Goal: Transaction & Acquisition: Purchase product/service

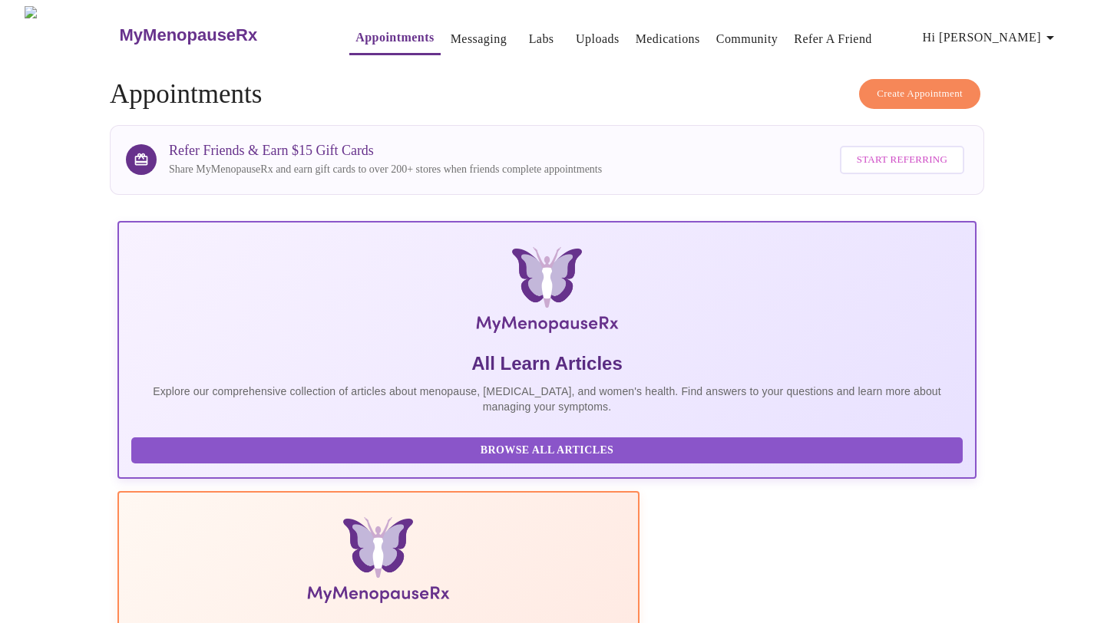
click at [529, 36] on link "Labs" at bounding box center [541, 38] width 25 height 21
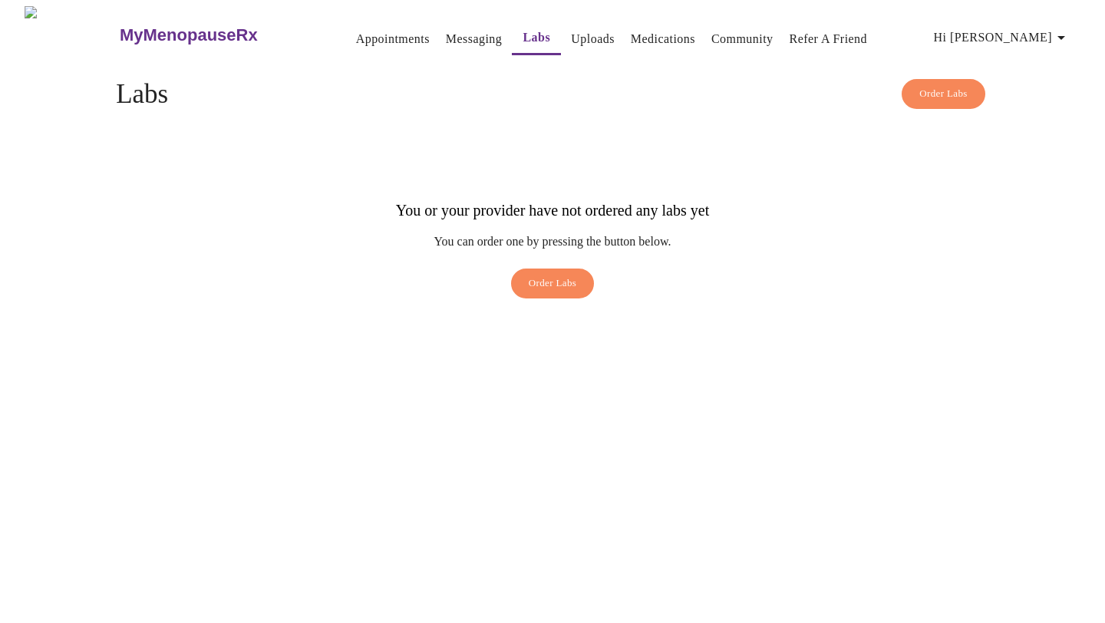
click at [539, 275] on span "Order Labs" at bounding box center [553, 284] width 48 height 18
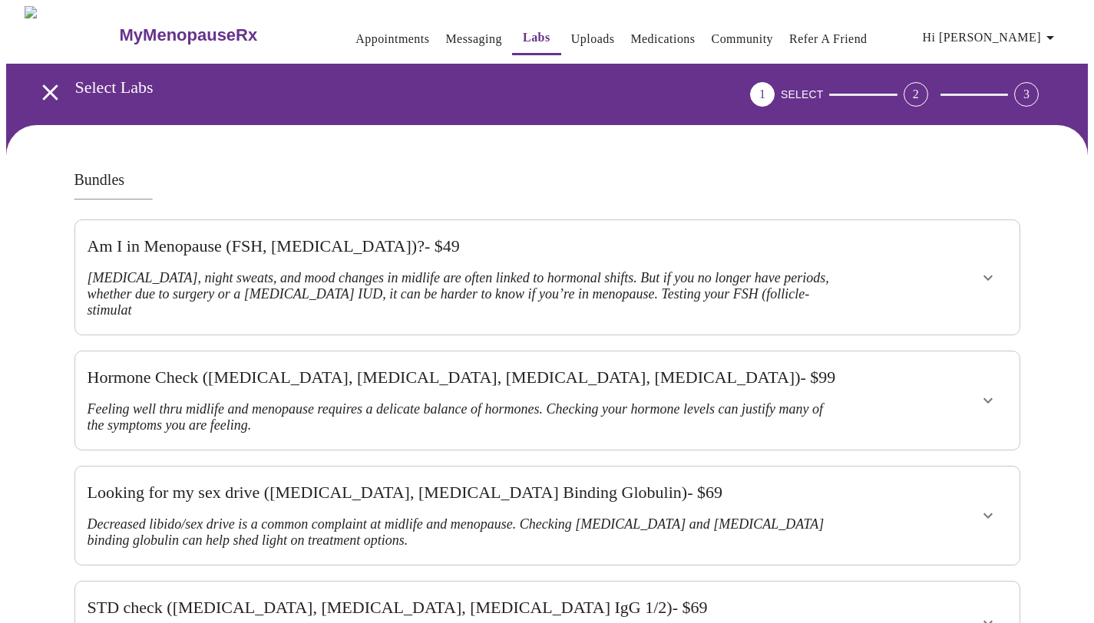
click at [37, 86] on icon "open drawer" at bounding box center [50, 92] width 27 height 27
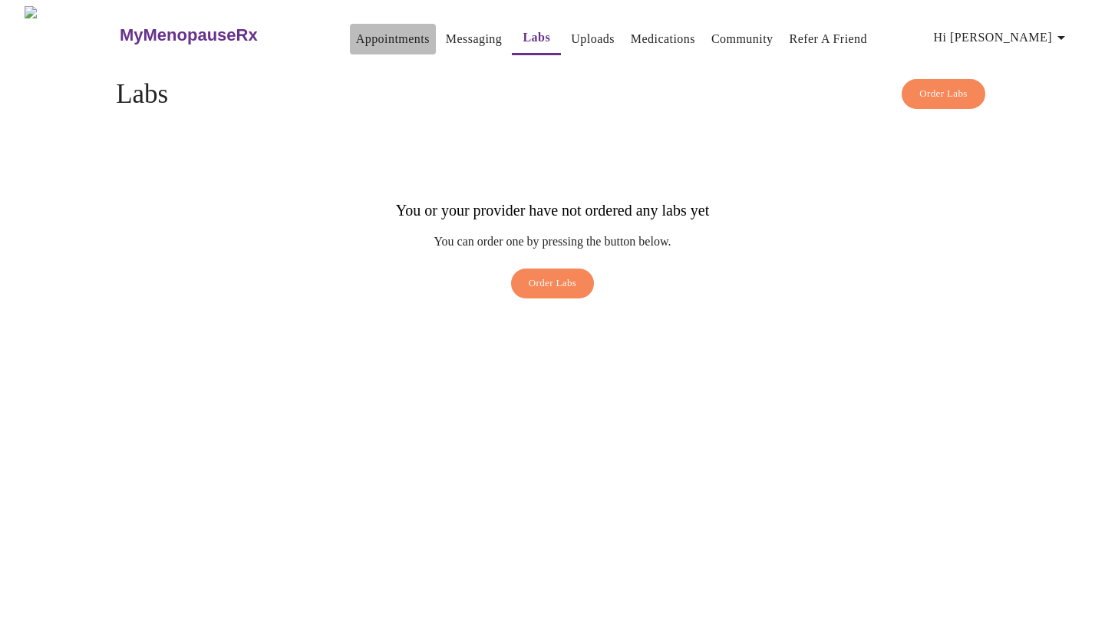
click at [356, 41] on link "Appointments" at bounding box center [393, 38] width 74 height 21
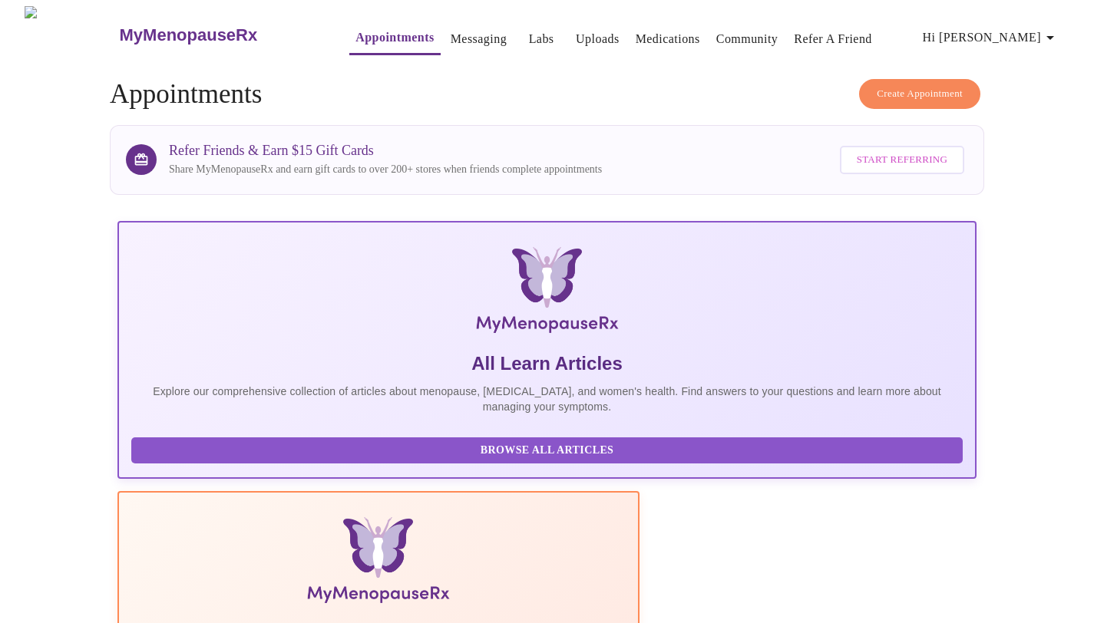
click at [1028, 38] on span "Hi [PERSON_NAME]" at bounding box center [990, 37] width 137 height 21
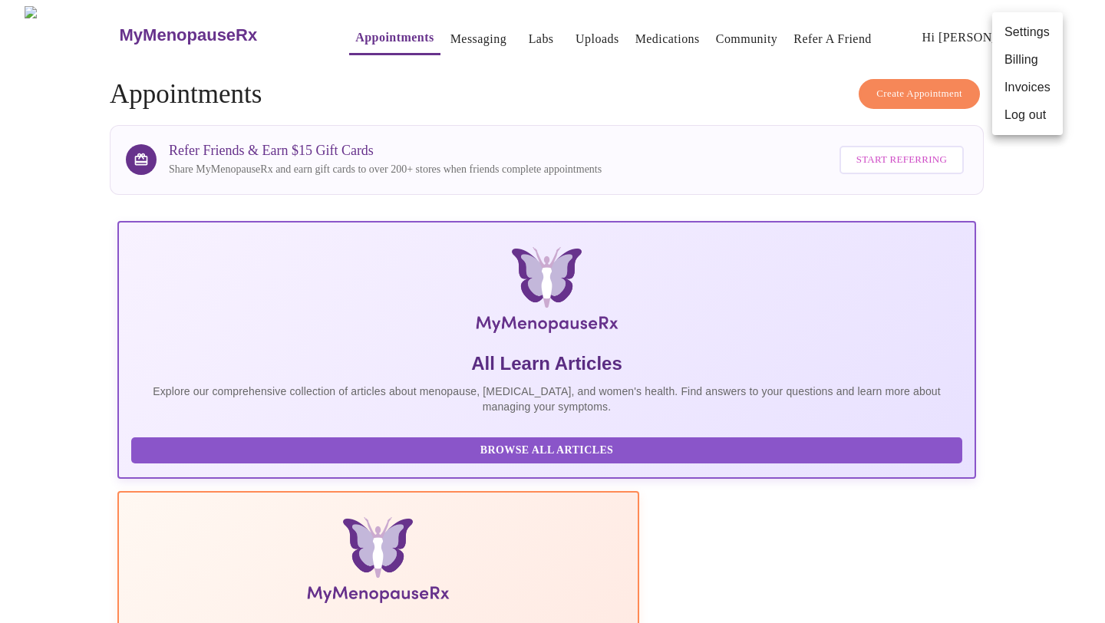
click at [909, 44] on div at bounding box center [552, 311] width 1105 height 623
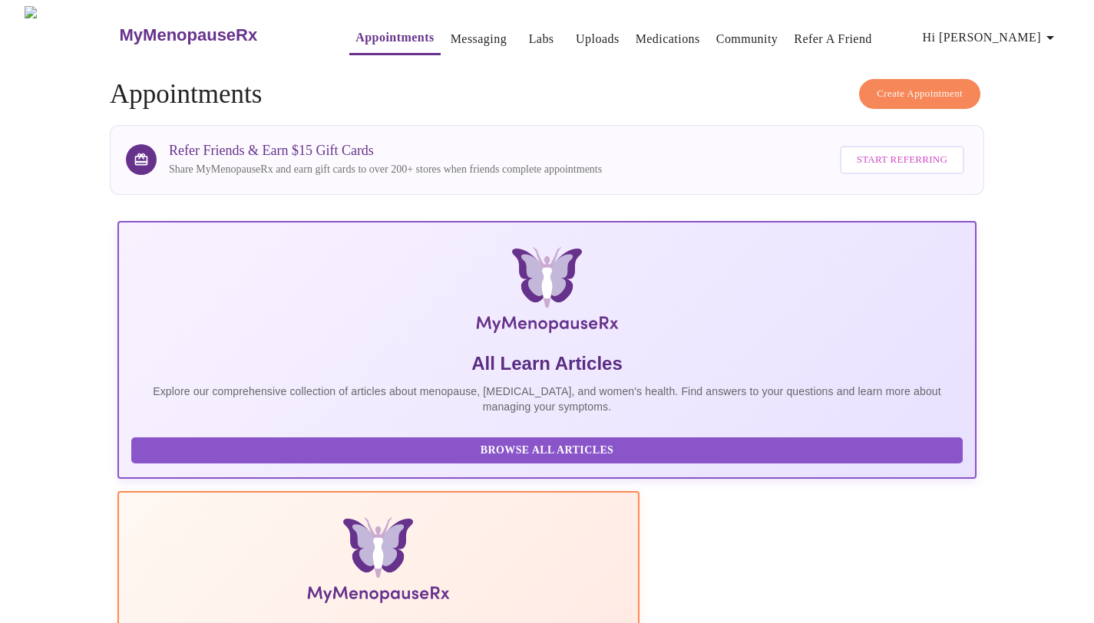
click at [576, 32] on link "Uploads" at bounding box center [598, 38] width 44 height 21
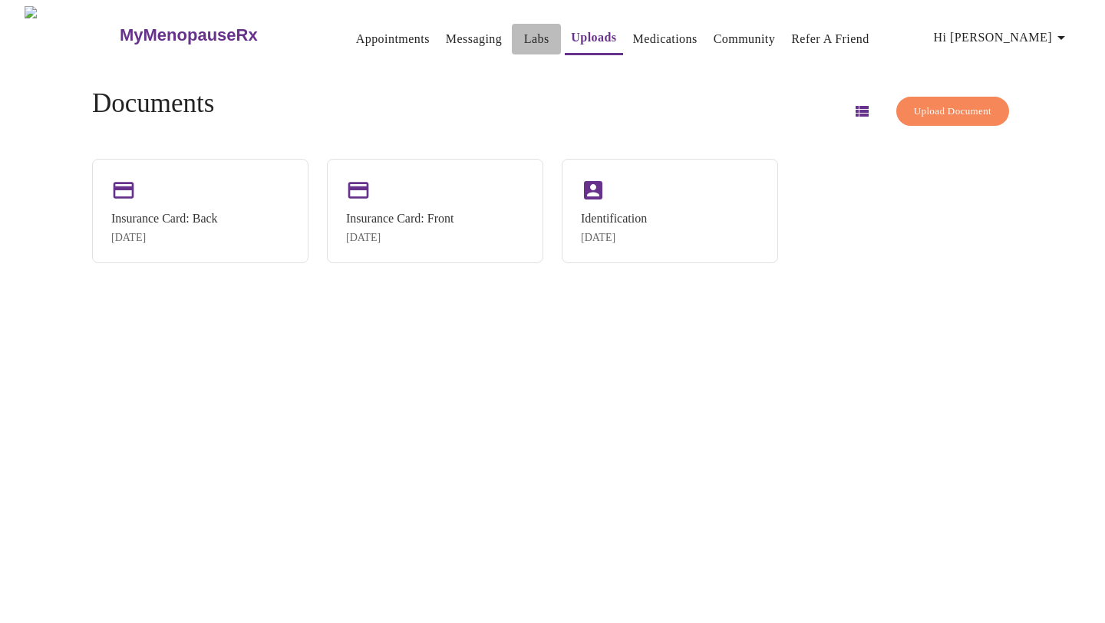
click at [524, 31] on link "Labs" at bounding box center [536, 38] width 25 height 21
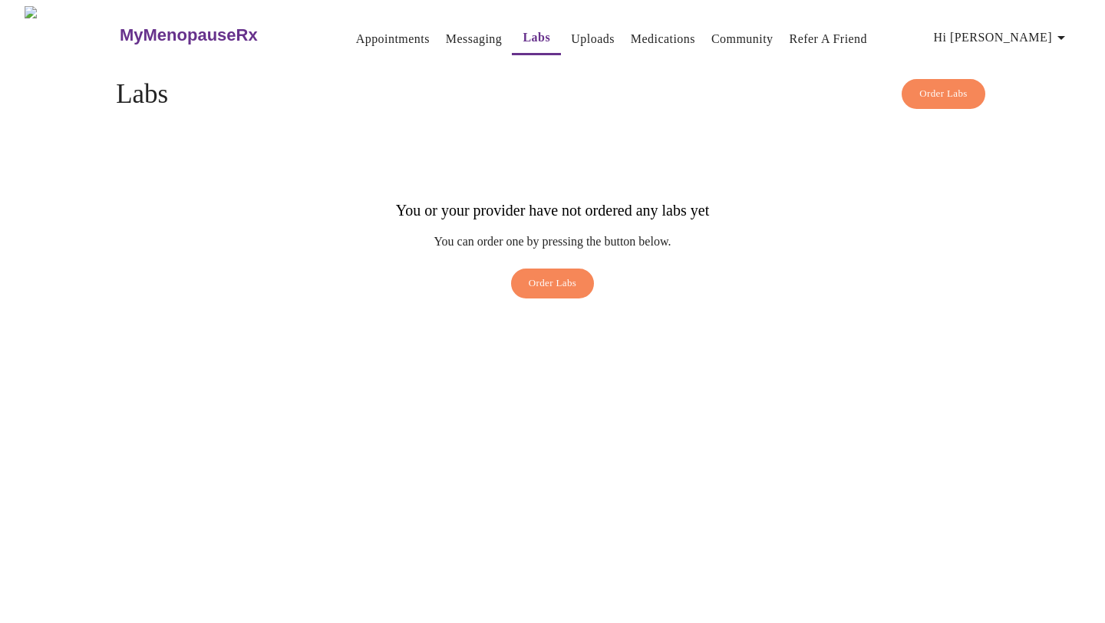
click at [446, 28] on link "Messaging" at bounding box center [474, 38] width 56 height 21
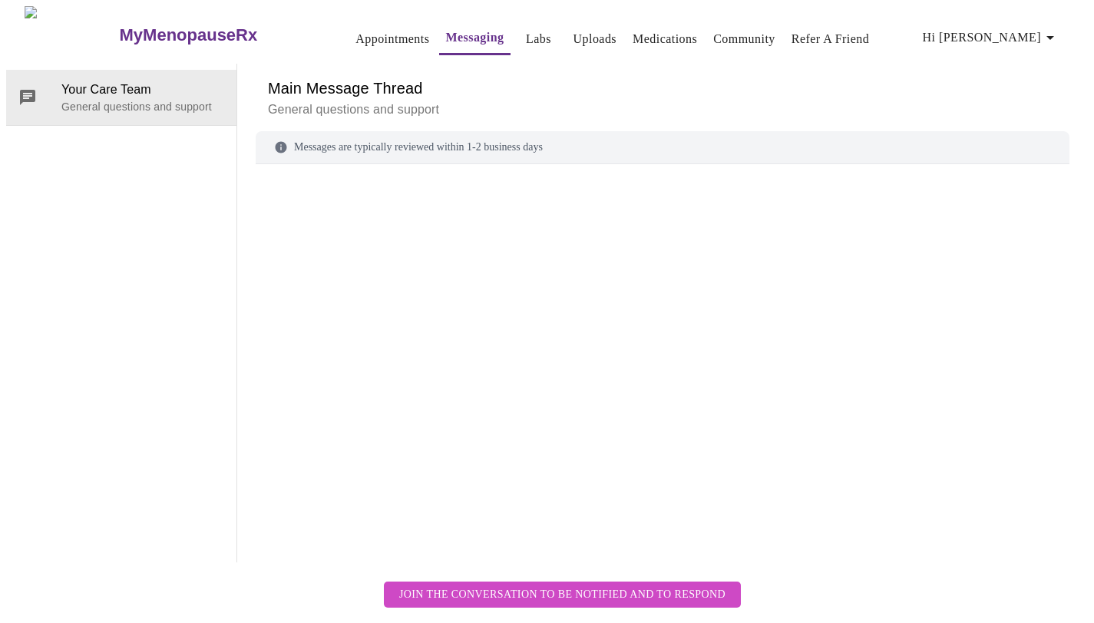
scroll to position [58, 0]
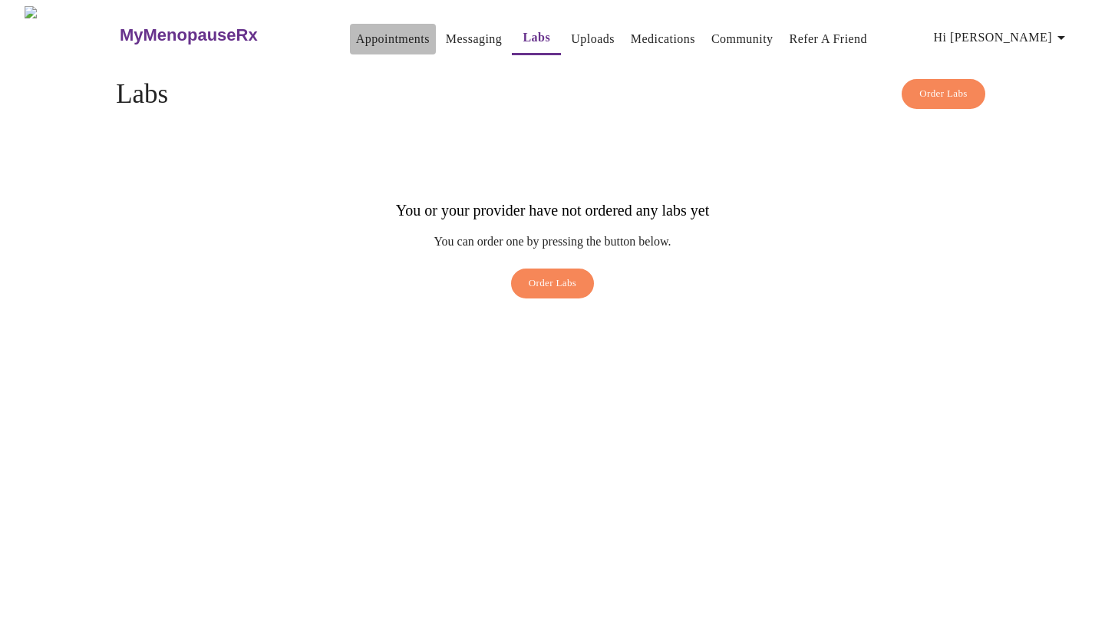
click at [356, 36] on link "Appointments" at bounding box center [393, 38] width 74 height 21
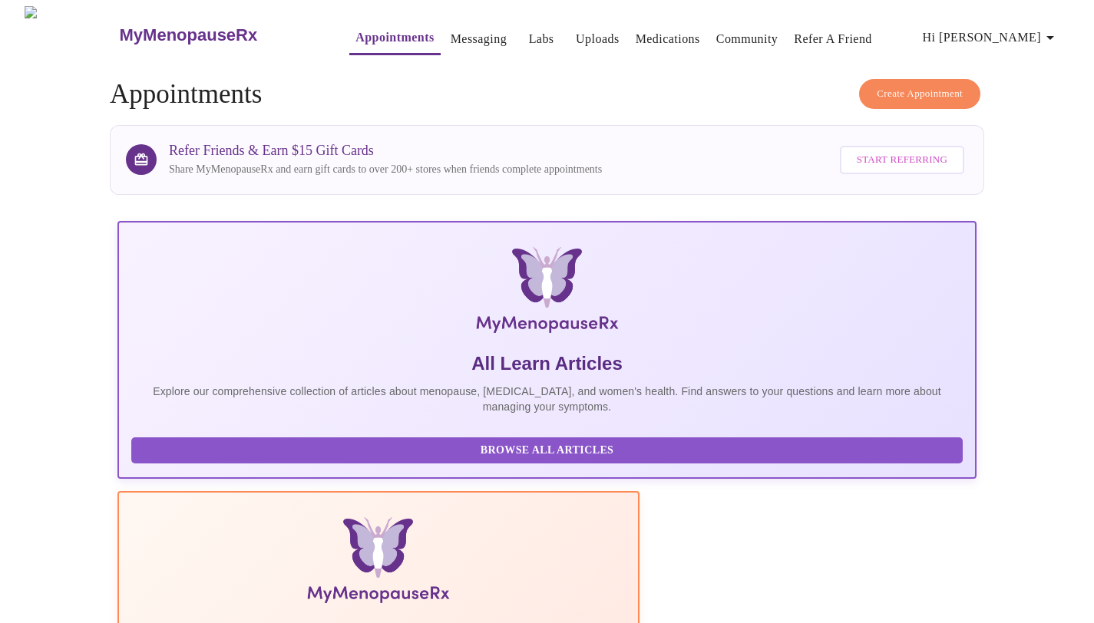
click at [1011, 27] on span "Hi [PERSON_NAME]" at bounding box center [990, 37] width 137 height 21
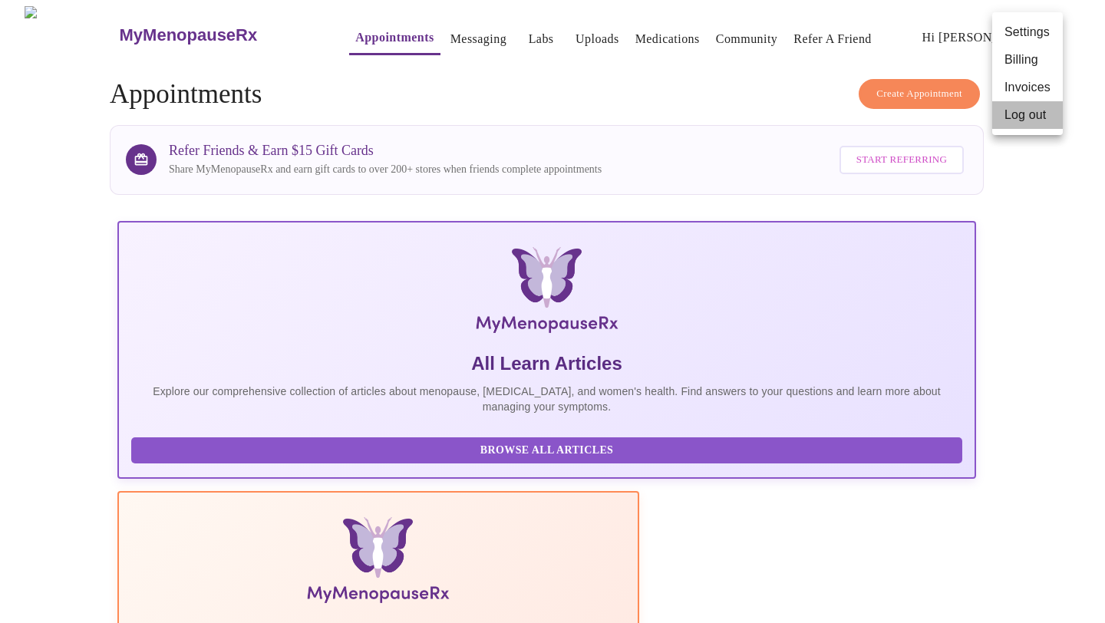
click at [1023, 111] on li "Log out" at bounding box center [1027, 115] width 71 height 28
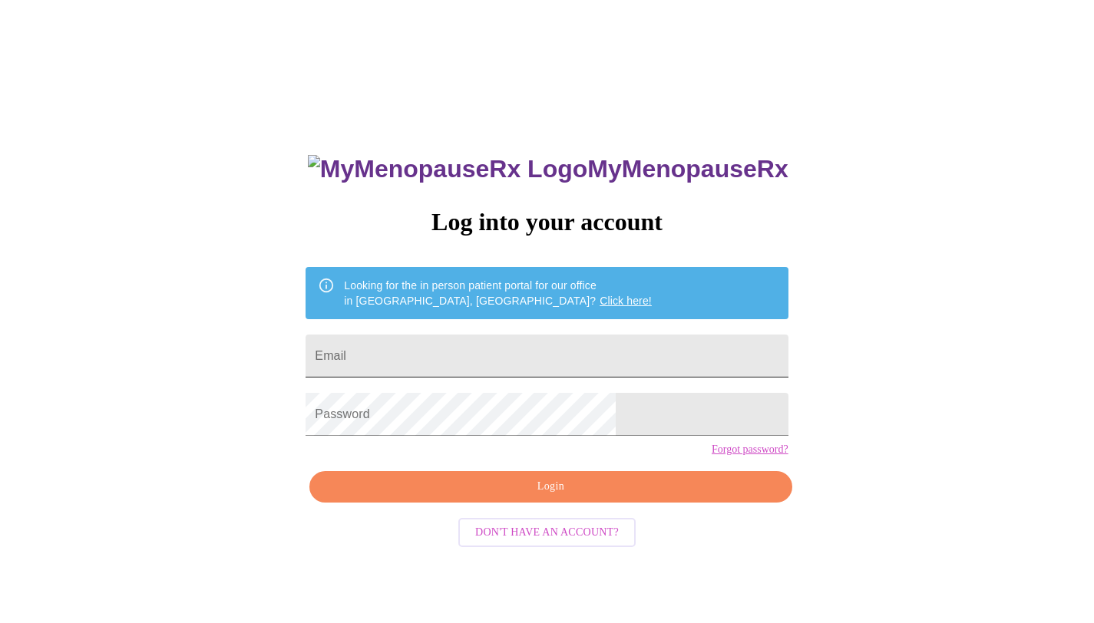
click at [432, 354] on input "Email" at bounding box center [546, 356] width 482 height 43
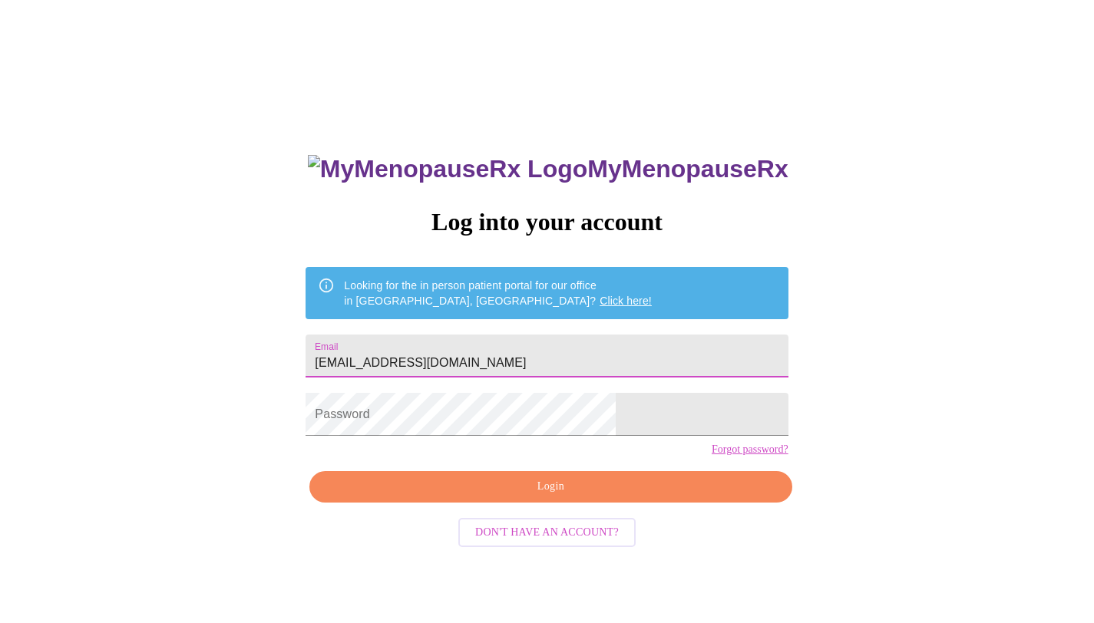
type input "[EMAIL_ADDRESS][DOMAIN_NAME]"
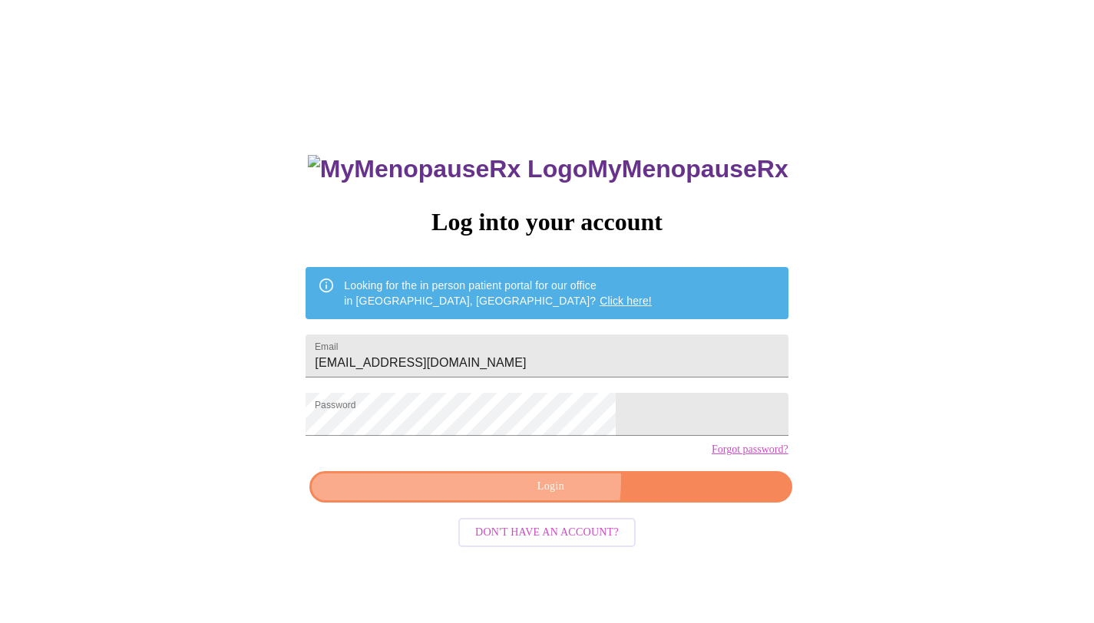
click at [497, 497] on span "Login" at bounding box center [550, 486] width 447 height 19
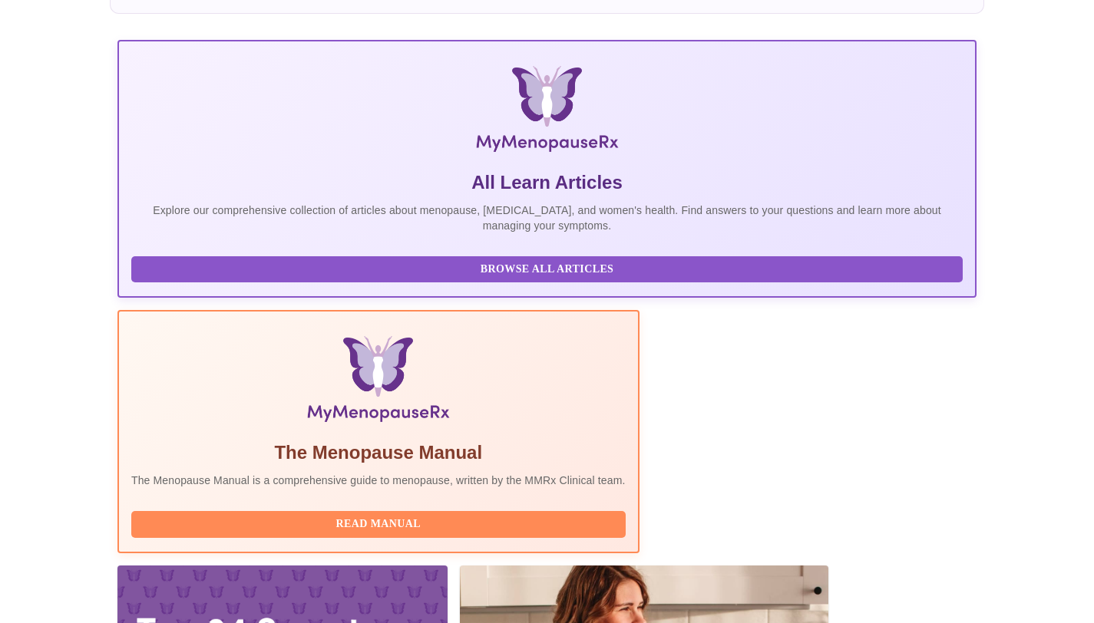
scroll to position [216, 0]
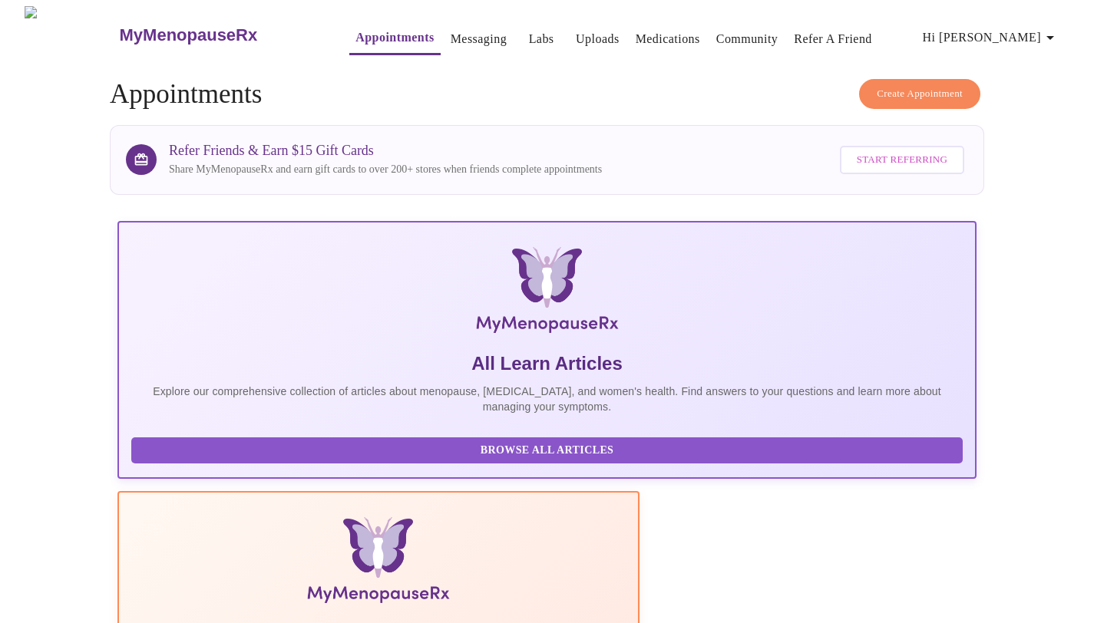
scroll to position [0, 0]
click at [527, 26] on button "Labs" at bounding box center [540, 39] width 49 height 31
click at [529, 30] on link "Labs" at bounding box center [541, 38] width 25 height 21
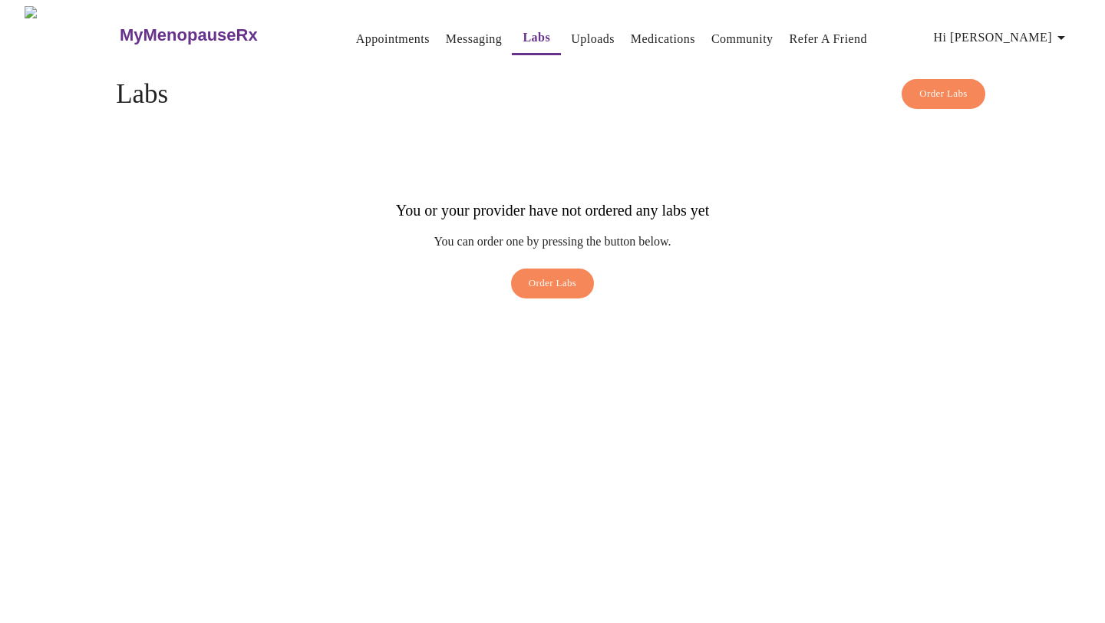
click at [1060, 35] on icon "button" at bounding box center [1061, 37] width 18 height 18
click at [1031, 95] on li "Invoices" at bounding box center [1039, 88] width 71 height 28
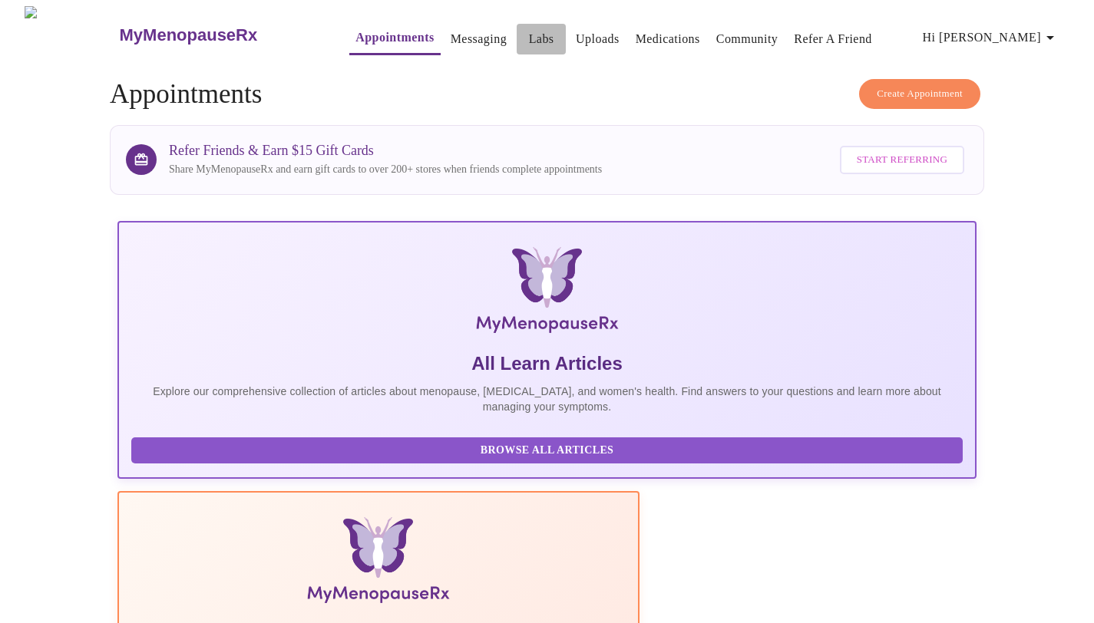
click at [529, 28] on link "Labs" at bounding box center [541, 38] width 25 height 21
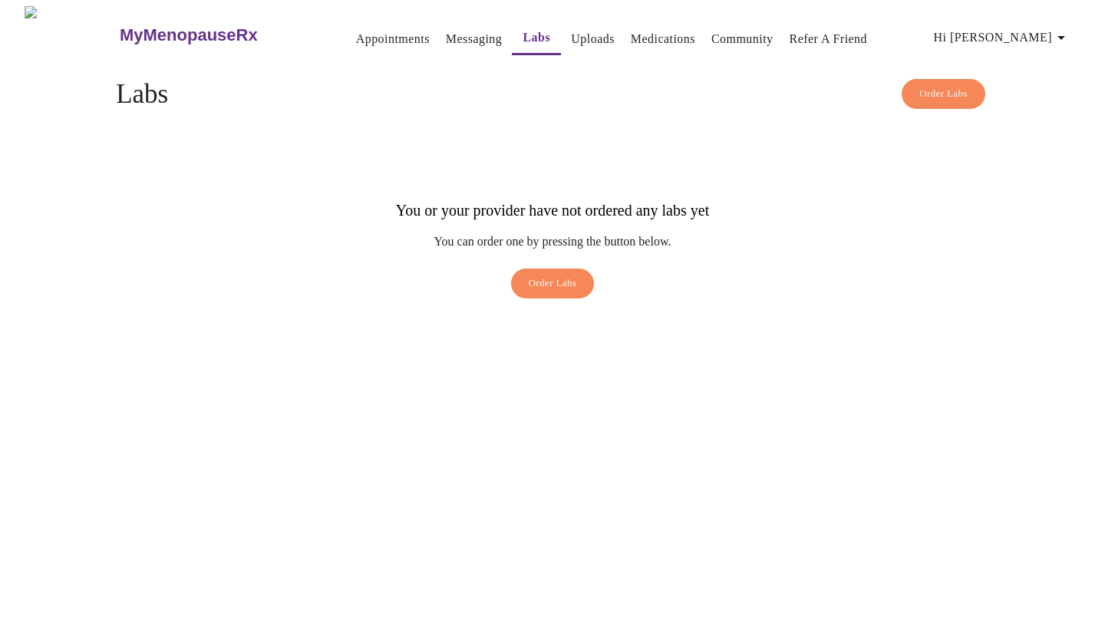
click at [446, 28] on link "Messaging" at bounding box center [474, 38] width 56 height 21
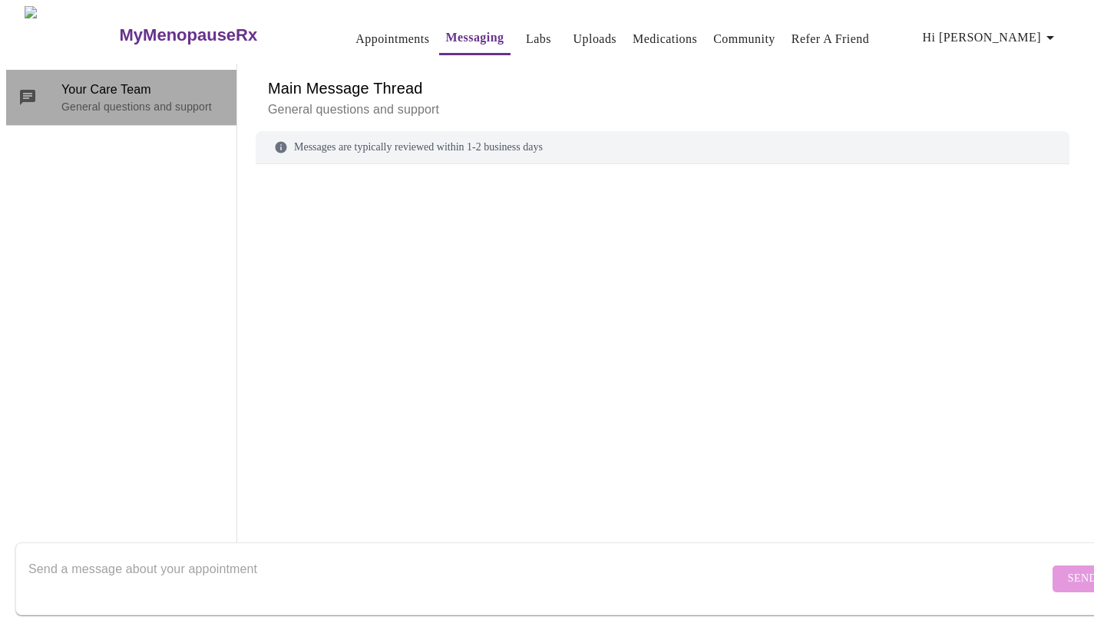
click at [147, 99] on p "General questions and support" at bounding box center [142, 106] width 163 height 15
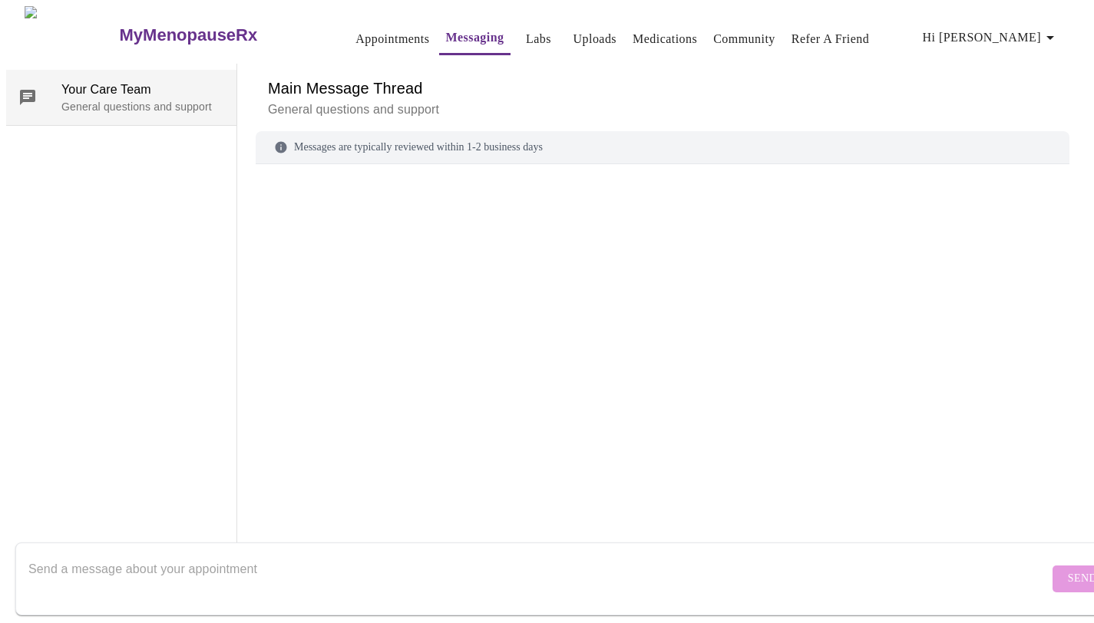
scroll to position [58, 0]
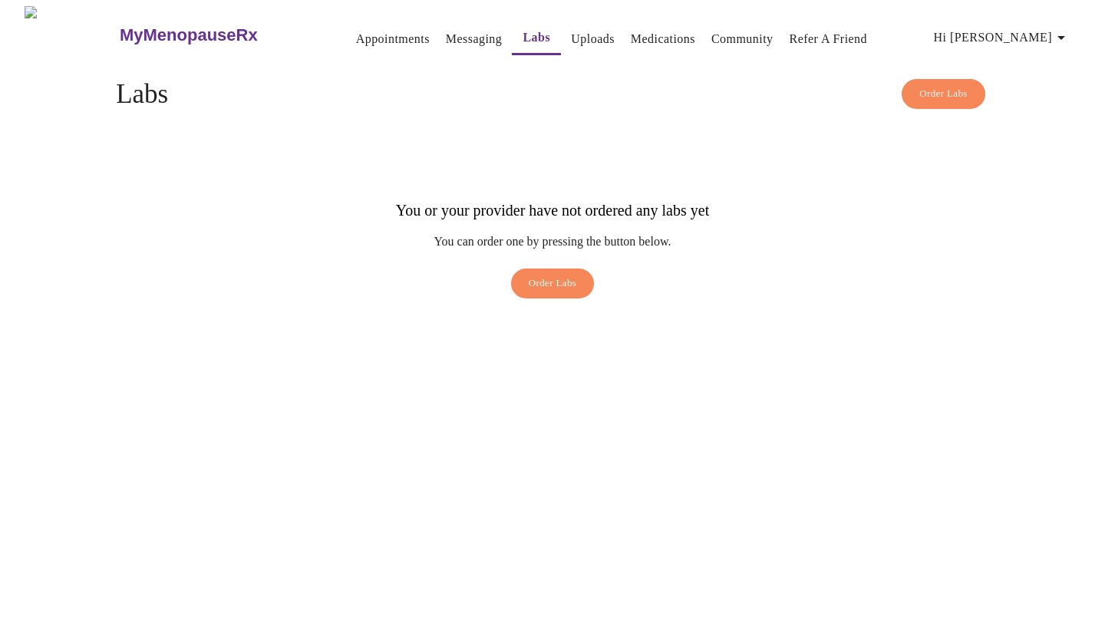
click at [446, 37] on link "Messaging" at bounding box center [474, 38] width 56 height 21
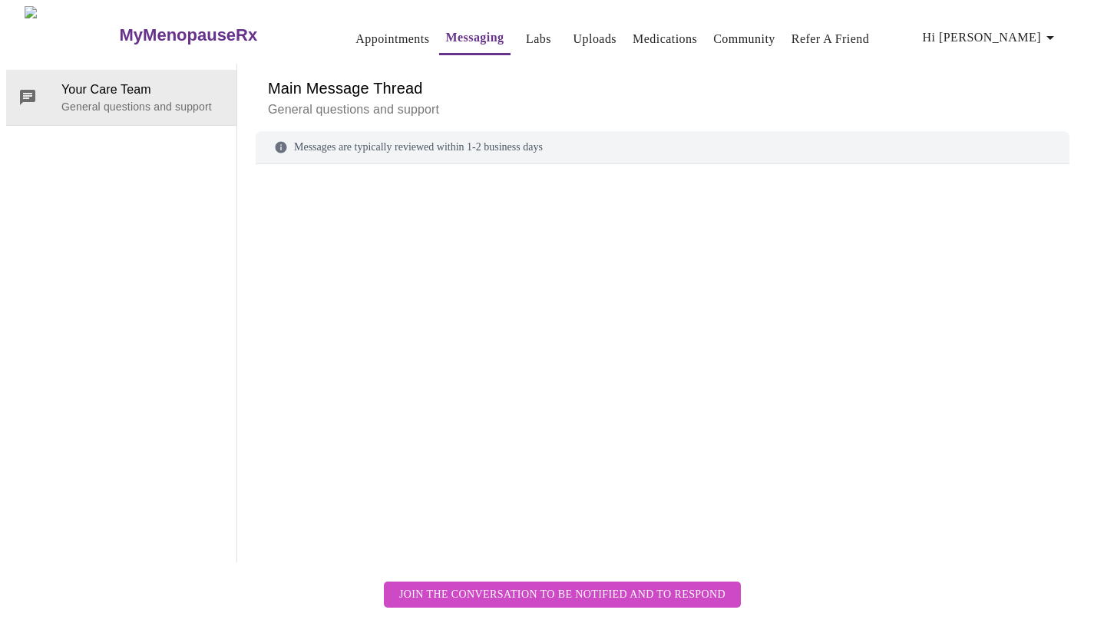
scroll to position [58, 0]
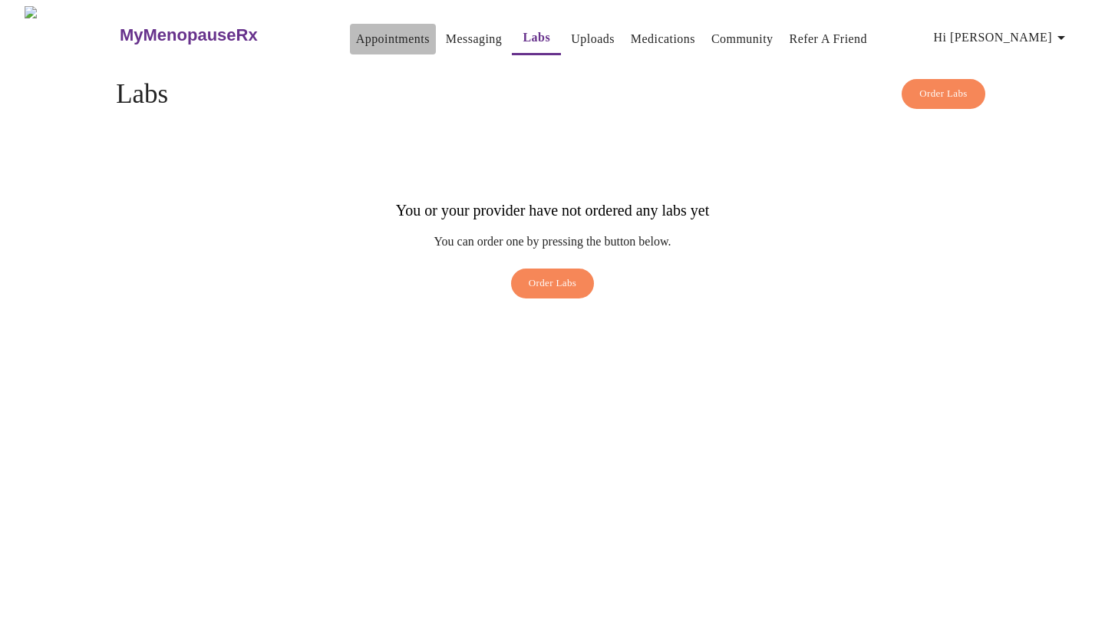
click at [356, 35] on link "Appointments" at bounding box center [393, 38] width 74 height 21
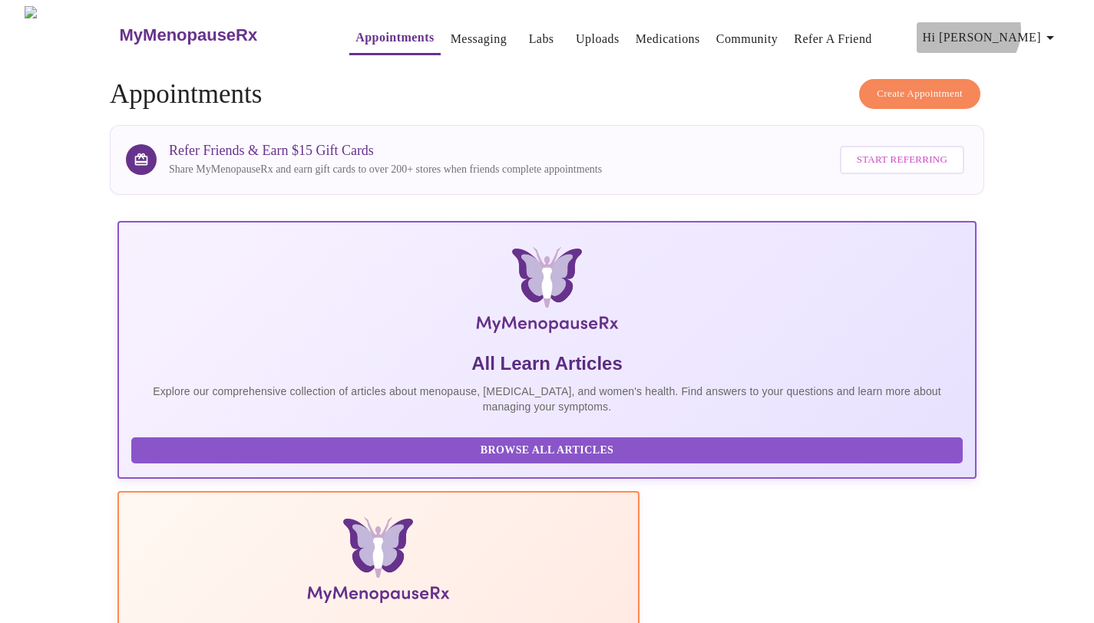
click at [1033, 27] on span "Hi [PERSON_NAME]" at bounding box center [990, 37] width 137 height 21
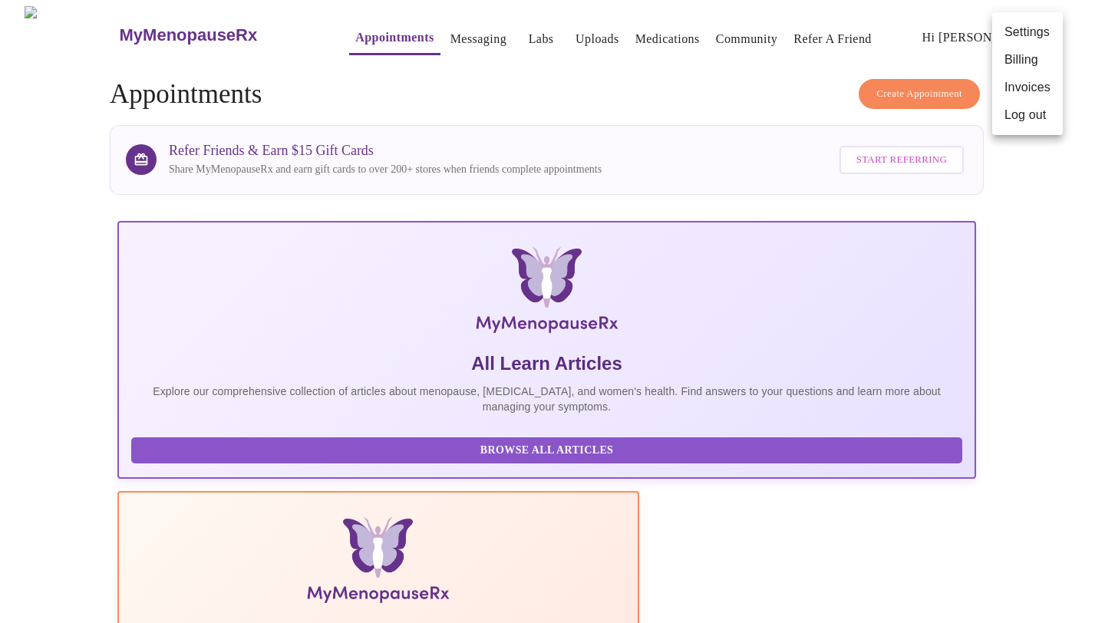
click at [934, 37] on div at bounding box center [552, 311] width 1105 height 623
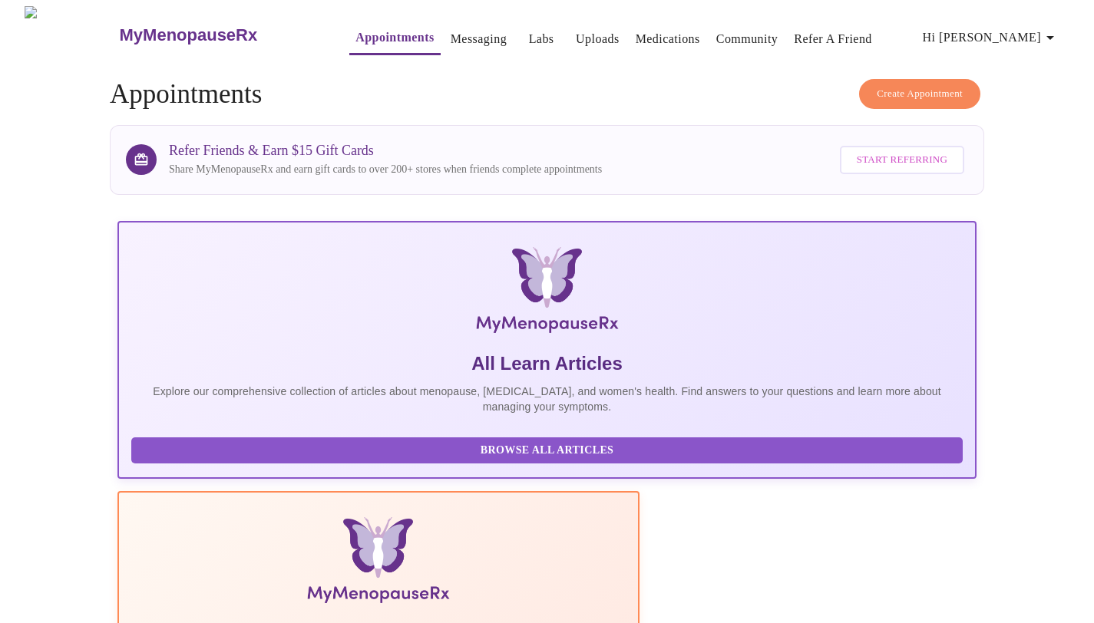
click at [635, 33] on link "Medications" at bounding box center [667, 38] width 64 height 21
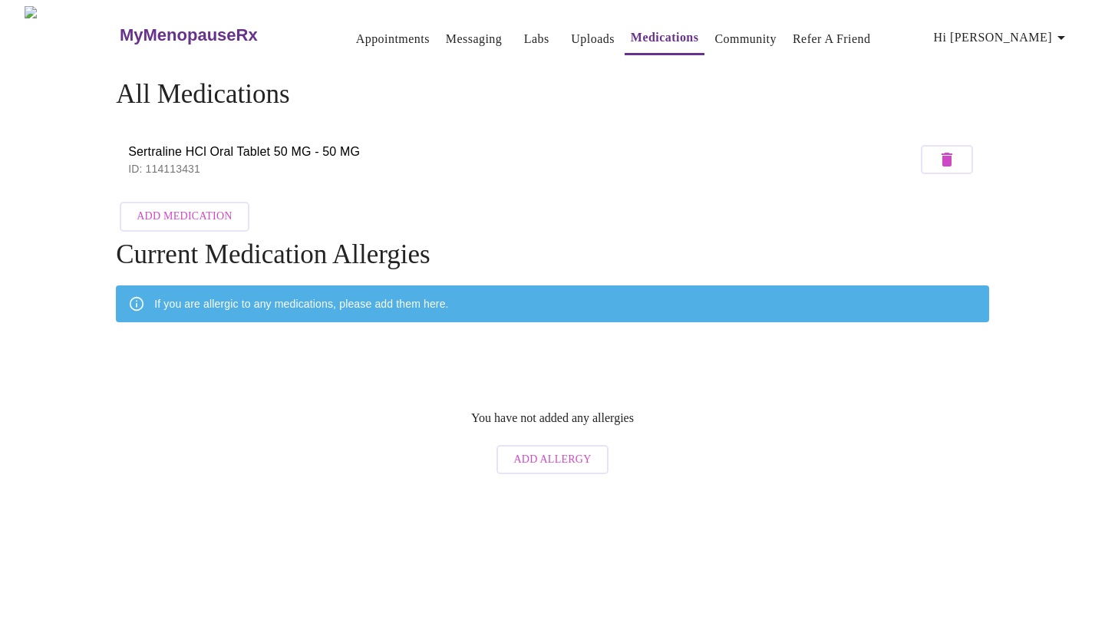
click at [714, 28] on link "Community" at bounding box center [745, 38] width 62 height 21
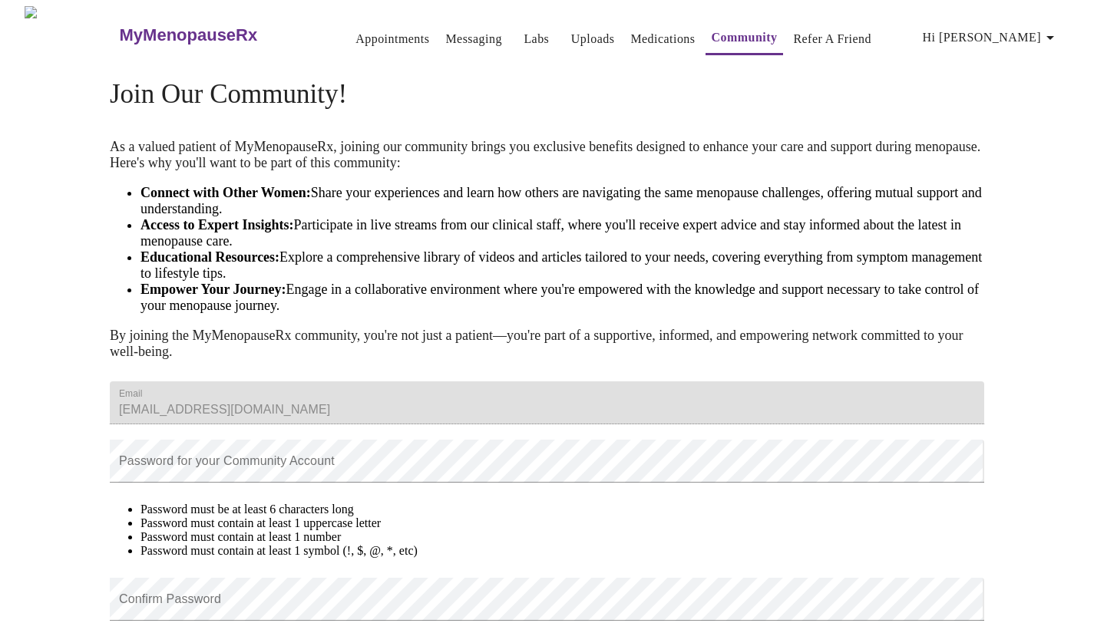
click at [355, 40] on link "Appointments" at bounding box center [392, 38] width 74 height 21
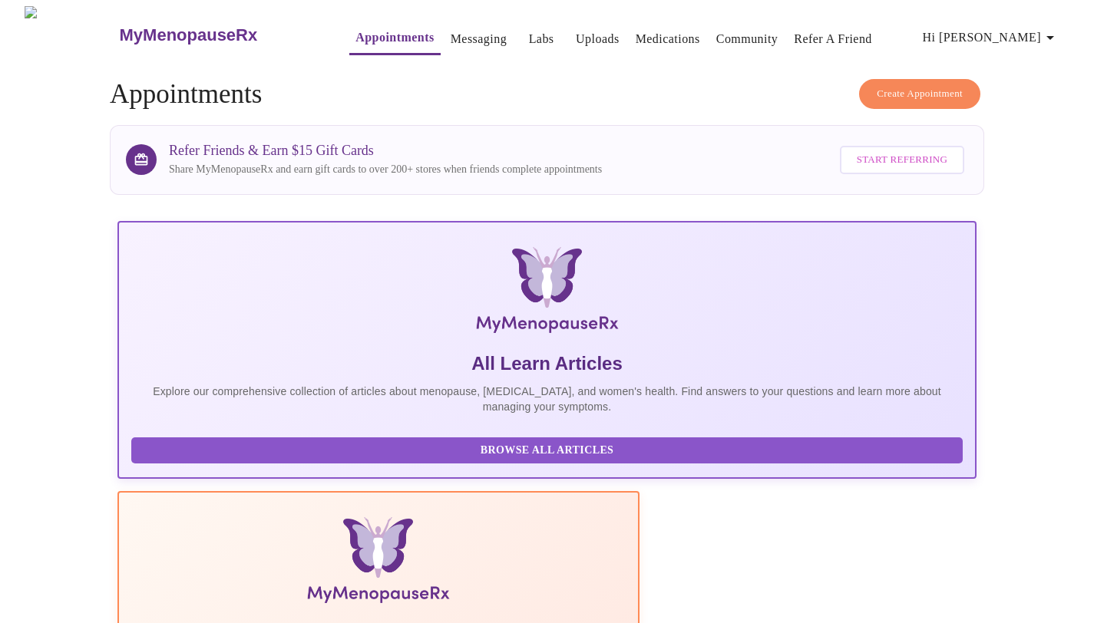
click at [450, 29] on link "Messaging" at bounding box center [478, 38] width 56 height 21
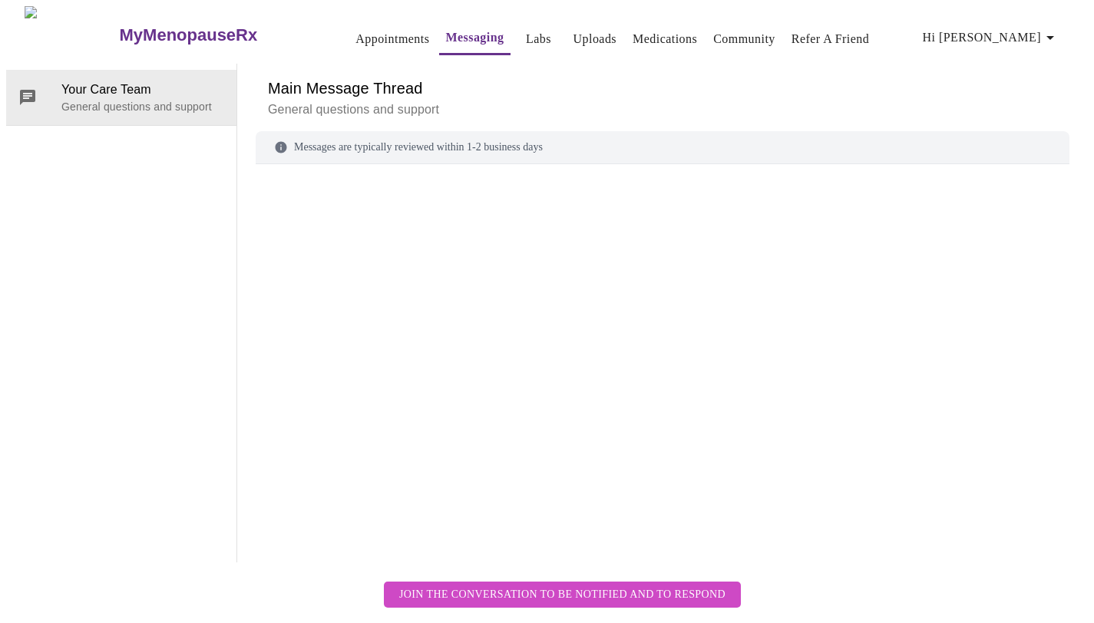
scroll to position [58, 0]
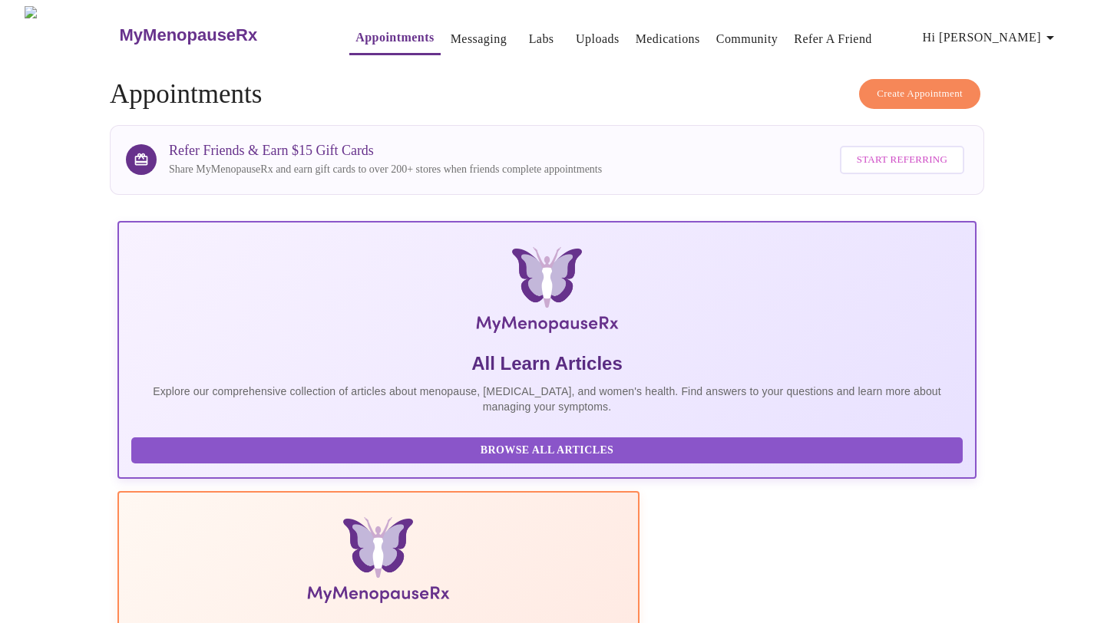
click at [450, 36] on link "Messaging" at bounding box center [478, 38] width 56 height 21
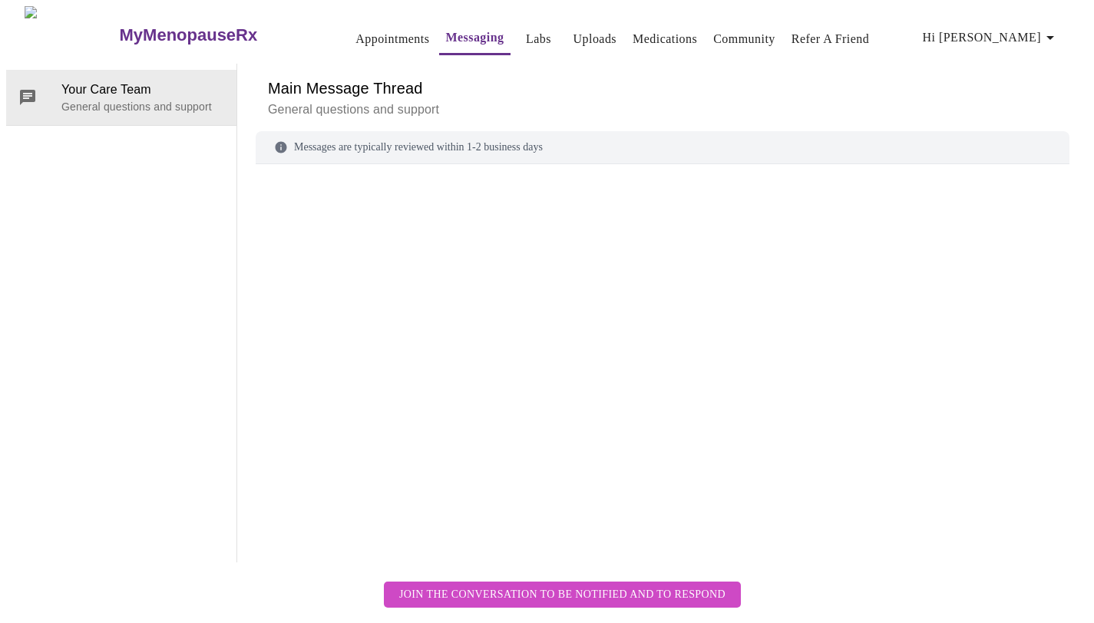
scroll to position [58, 0]
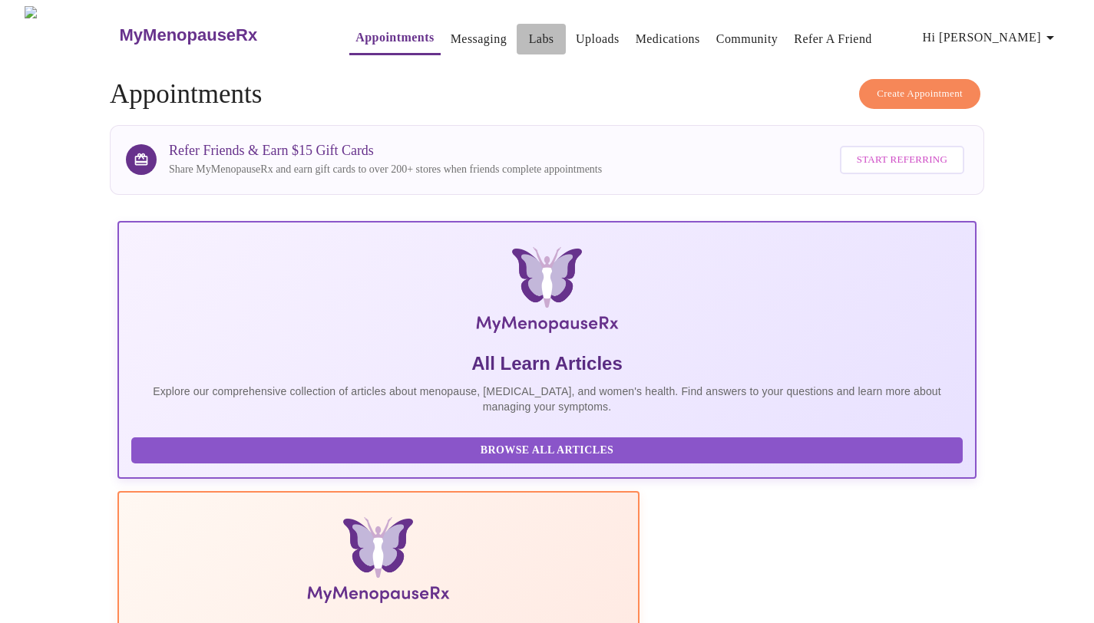
click at [529, 37] on link "Labs" at bounding box center [541, 38] width 25 height 21
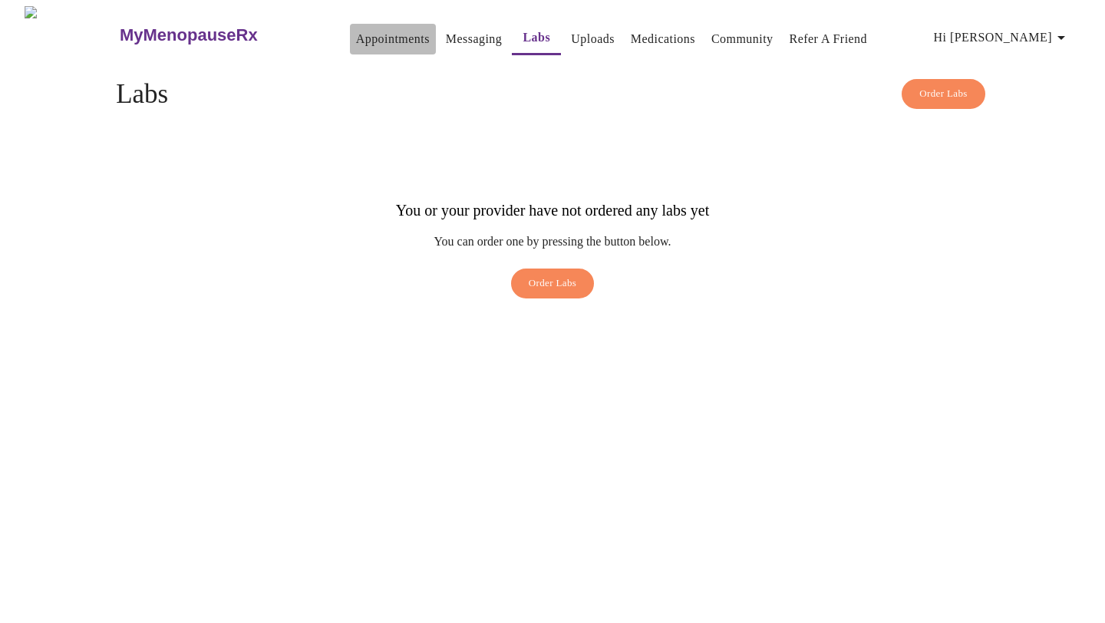
click at [350, 24] on button "Appointments" at bounding box center [393, 39] width 86 height 31
click at [356, 28] on link "Appointments" at bounding box center [393, 38] width 74 height 21
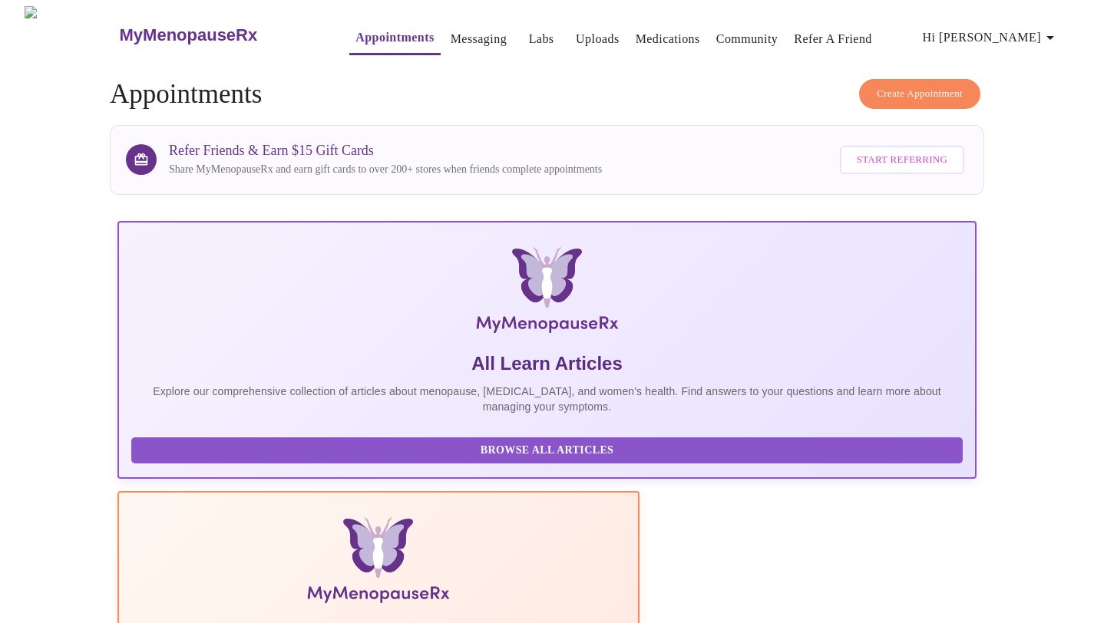
click at [1014, 27] on span "Hi [PERSON_NAME]" at bounding box center [990, 37] width 137 height 21
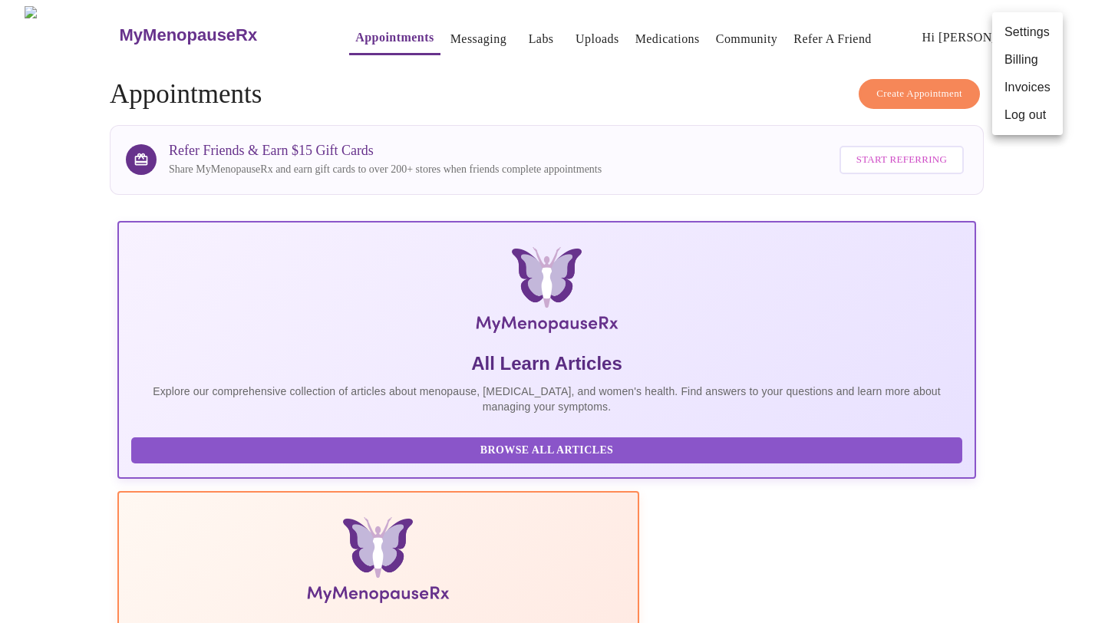
click at [1013, 120] on li "Log out" at bounding box center [1027, 115] width 71 height 28
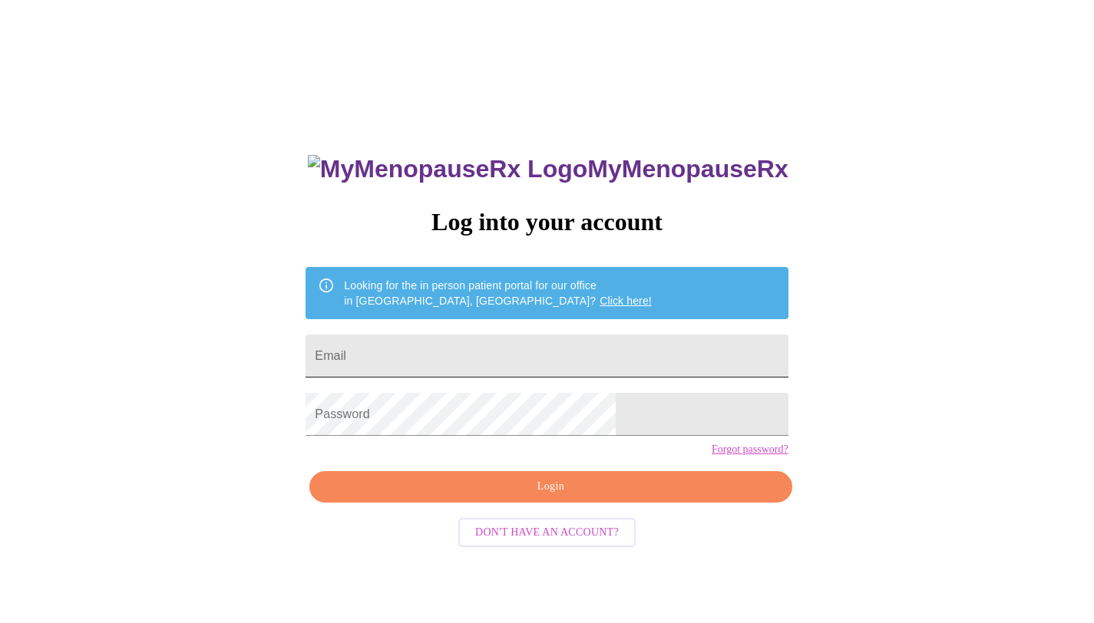
click at [424, 364] on input "Email" at bounding box center [546, 356] width 482 height 43
click at [457, 358] on input "Email" at bounding box center [546, 356] width 482 height 43
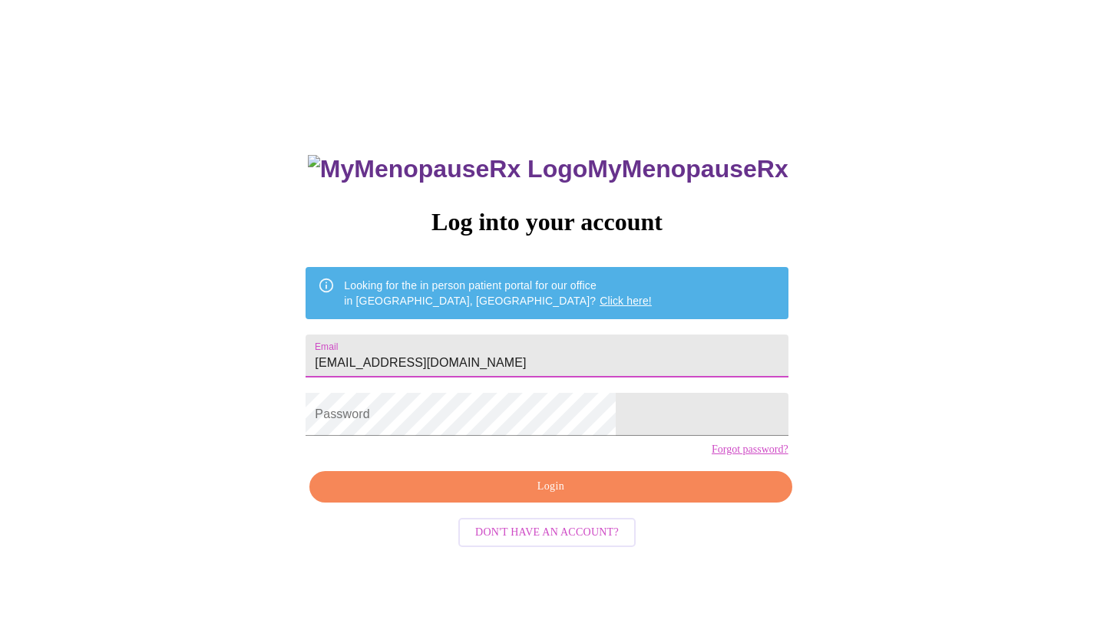
type input "[EMAIL_ADDRESS][DOMAIN_NAME]"
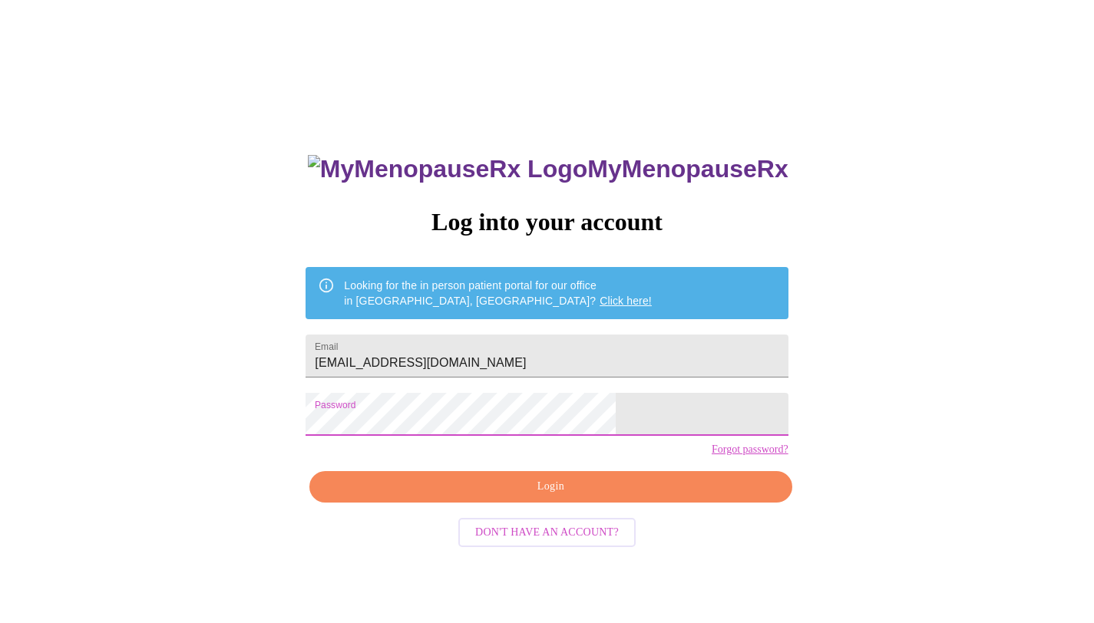
click at [531, 530] on div "MyMenopauseRx Log into your account Looking for the in person patient portal fo…" at bounding box center [546, 441] width 513 height 623
click at [534, 497] on span "Login" at bounding box center [550, 486] width 447 height 19
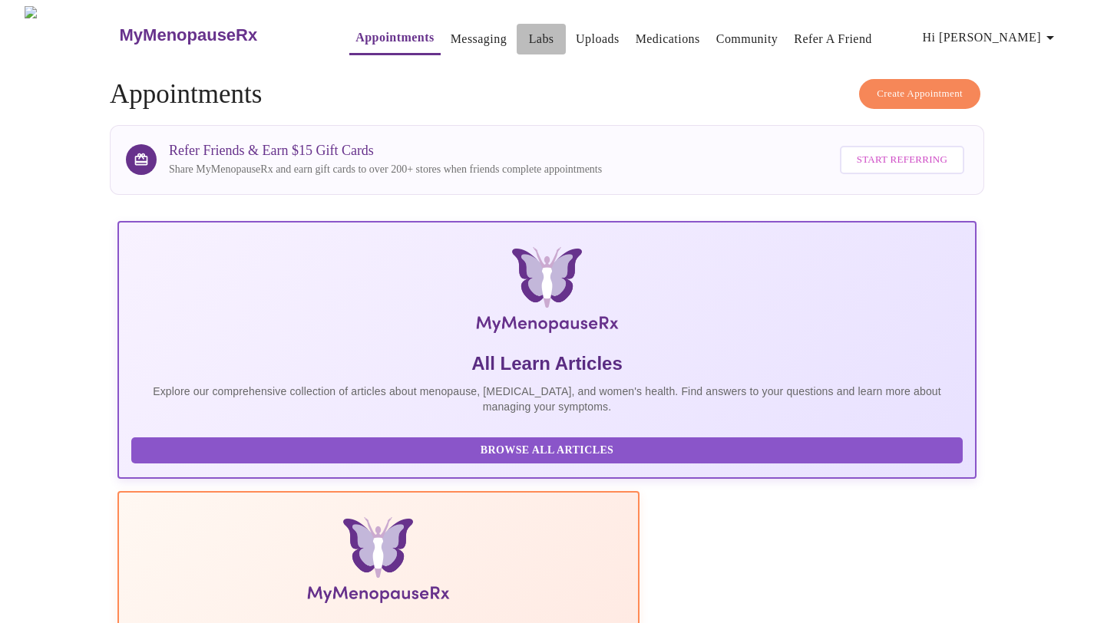
click at [529, 39] on link "Labs" at bounding box center [541, 38] width 25 height 21
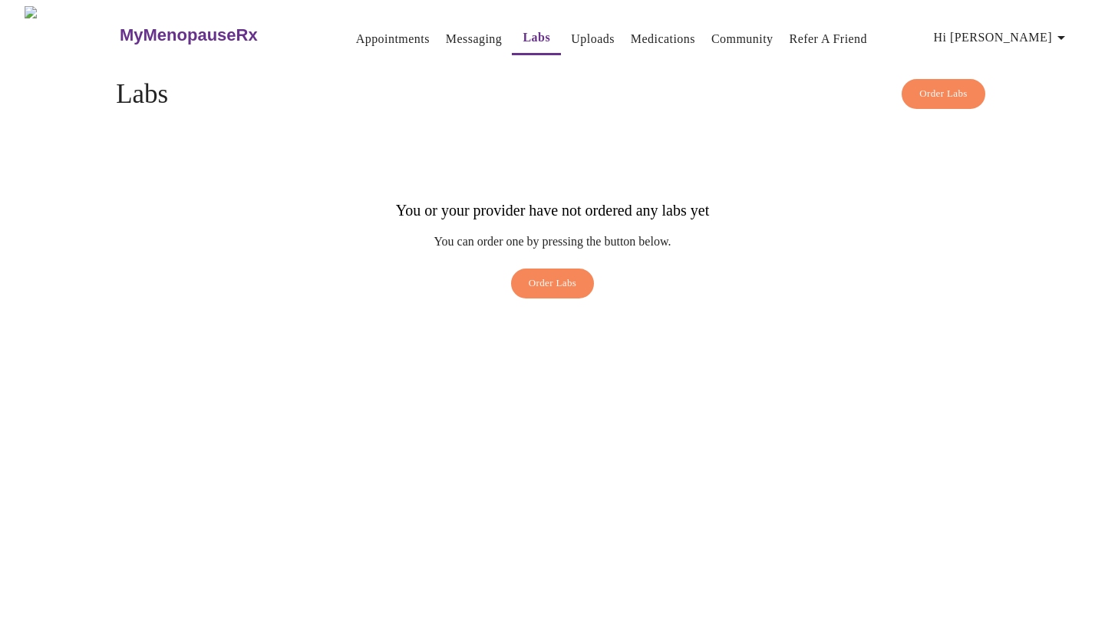
click at [959, 87] on span "Order Labs" at bounding box center [943, 94] width 48 height 18
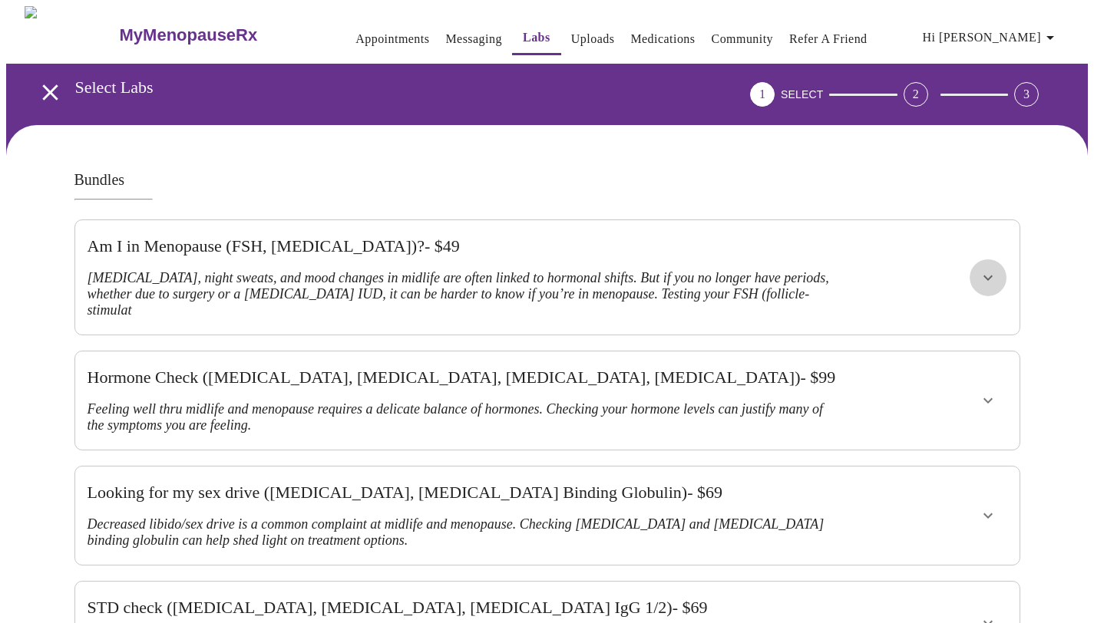
click at [984, 269] on icon "show more" at bounding box center [987, 278] width 18 height 18
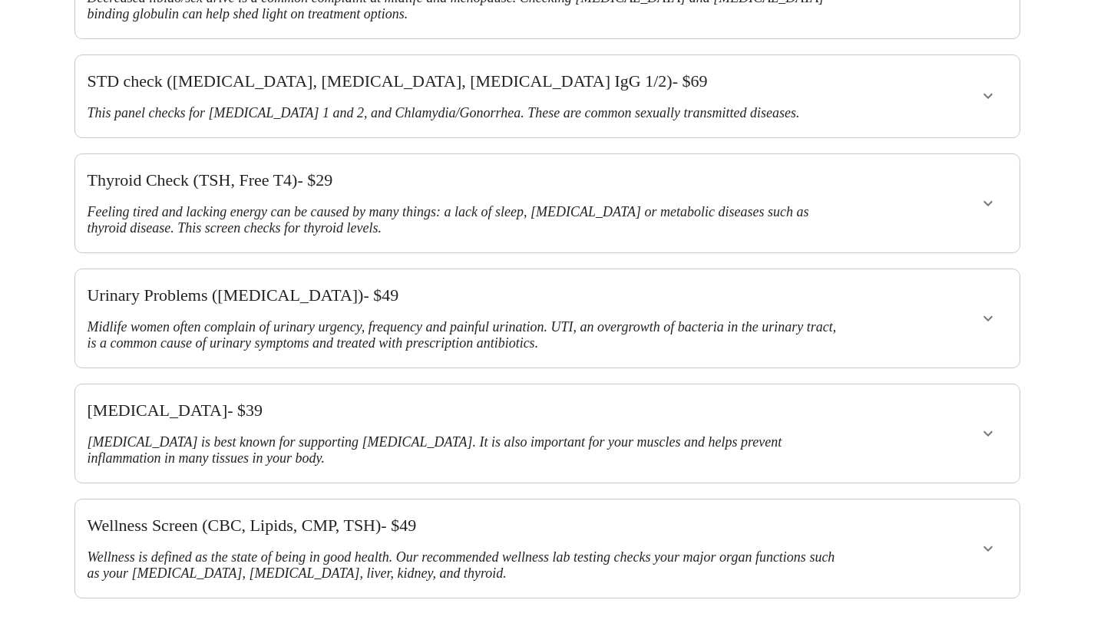
scroll to position [651, 0]
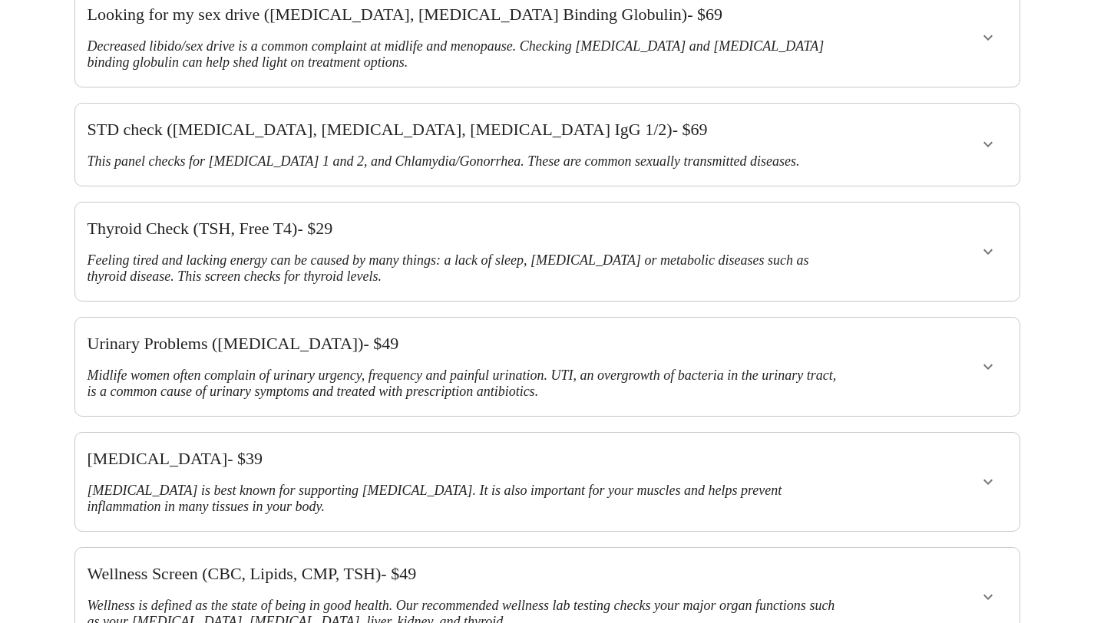
click at [974, 233] on button "show more" at bounding box center [987, 251] width 37 height 37
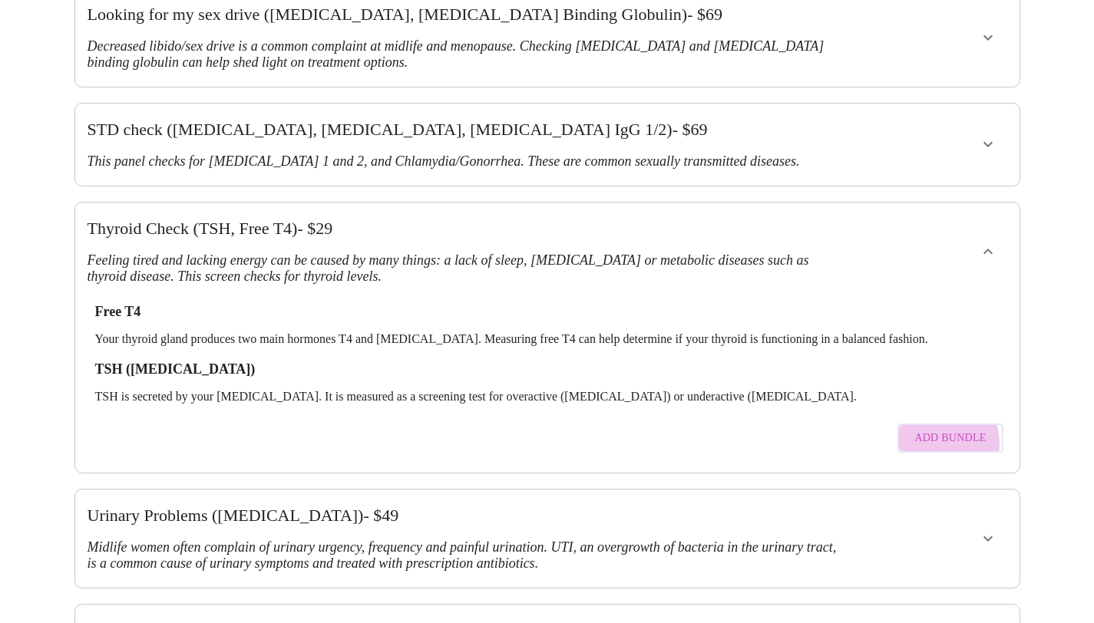
click at [939, 429] on span "Add Bundle" at bounding box center [949, 438] width 71 height 19
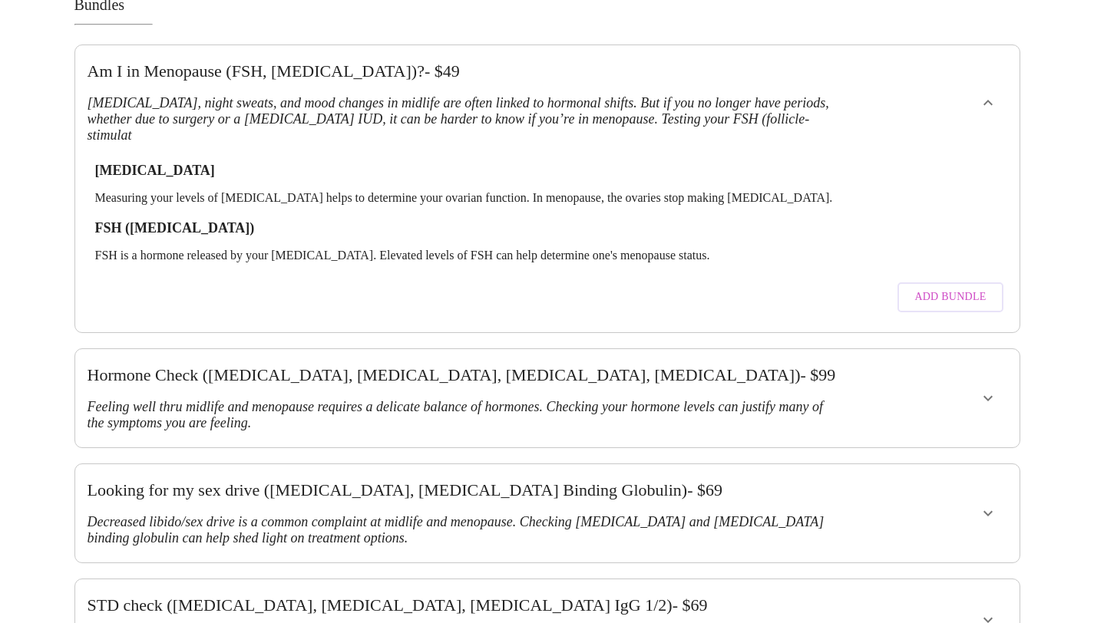
scroll to position [97, 0]
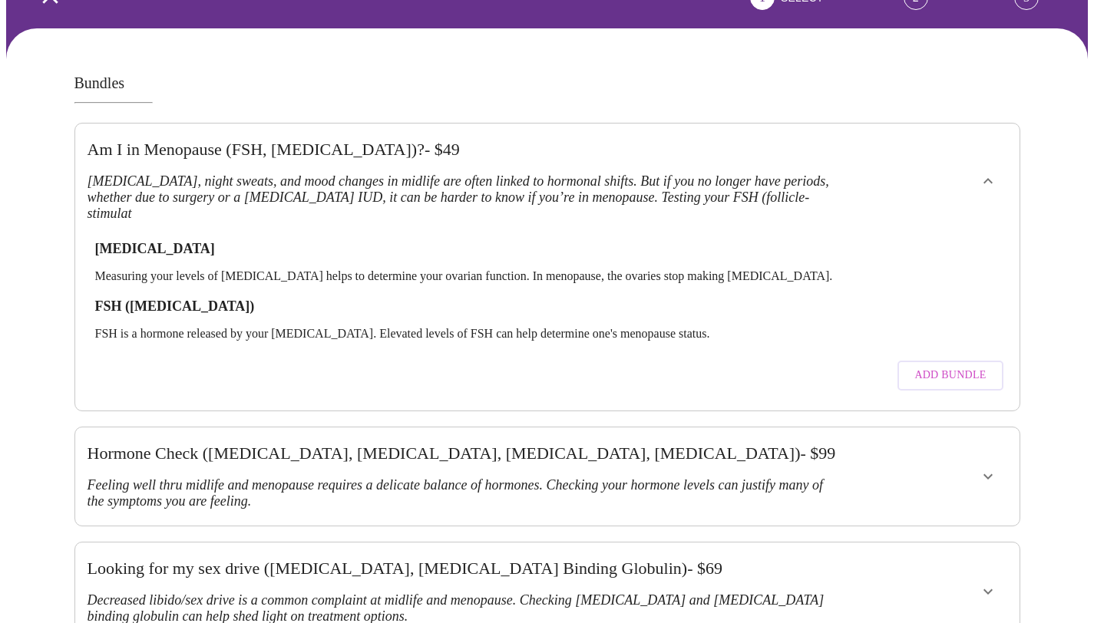
click at [947, 366] on span "Add Bundle" at bounding box center [949, 375] width 71 height 19
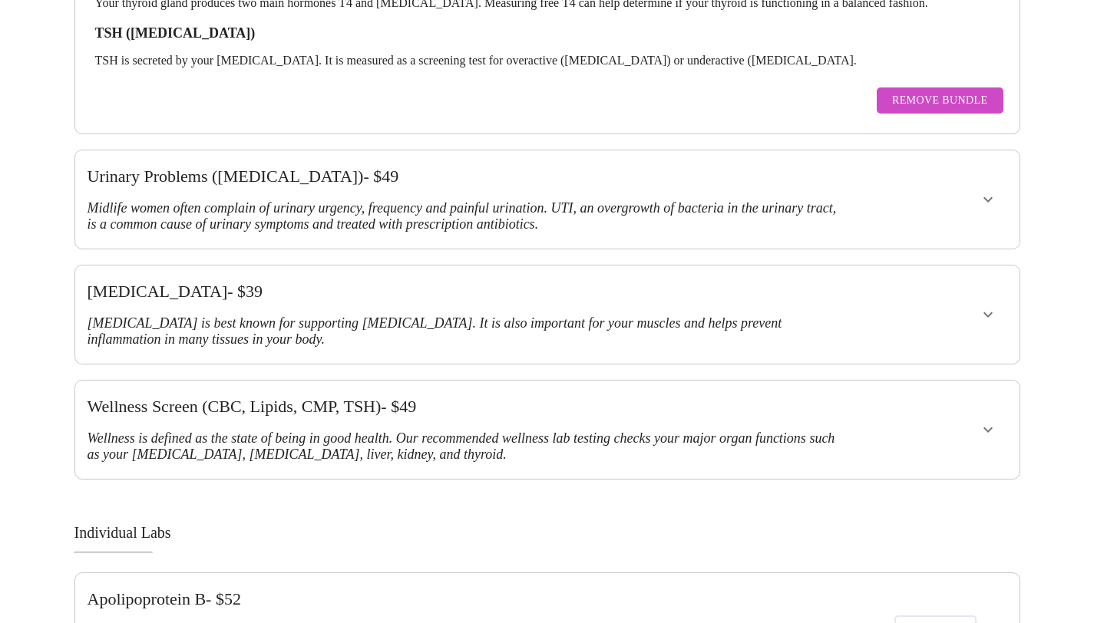
scroll to position [990, 0]
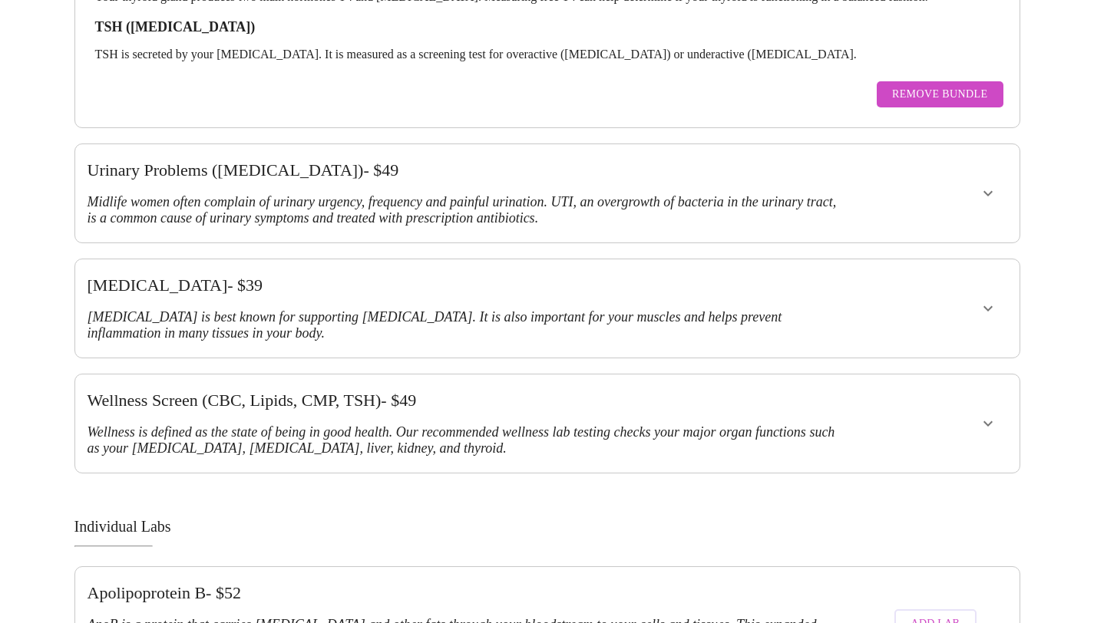
click at [987, 414] on icon "show more" at bounding box center [987, 423] width 18 height 18
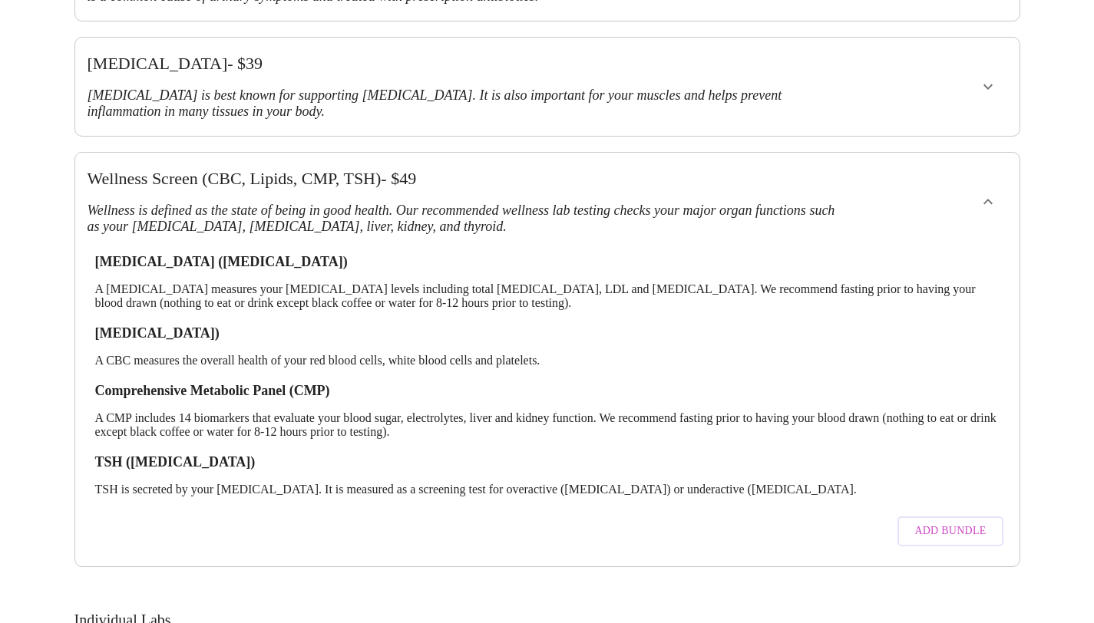
scroll to position [1212, 0]
click at [966, 521] on span "Add Bundle" at bounding box center [949, 530] width 71 height 19
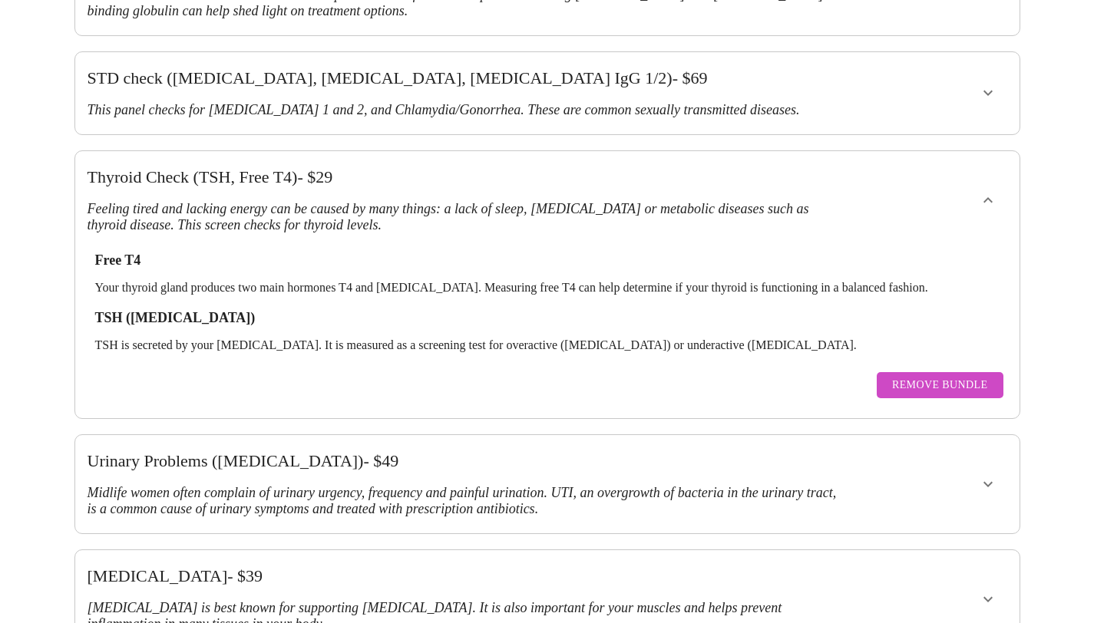
scroll to position [0, 0]
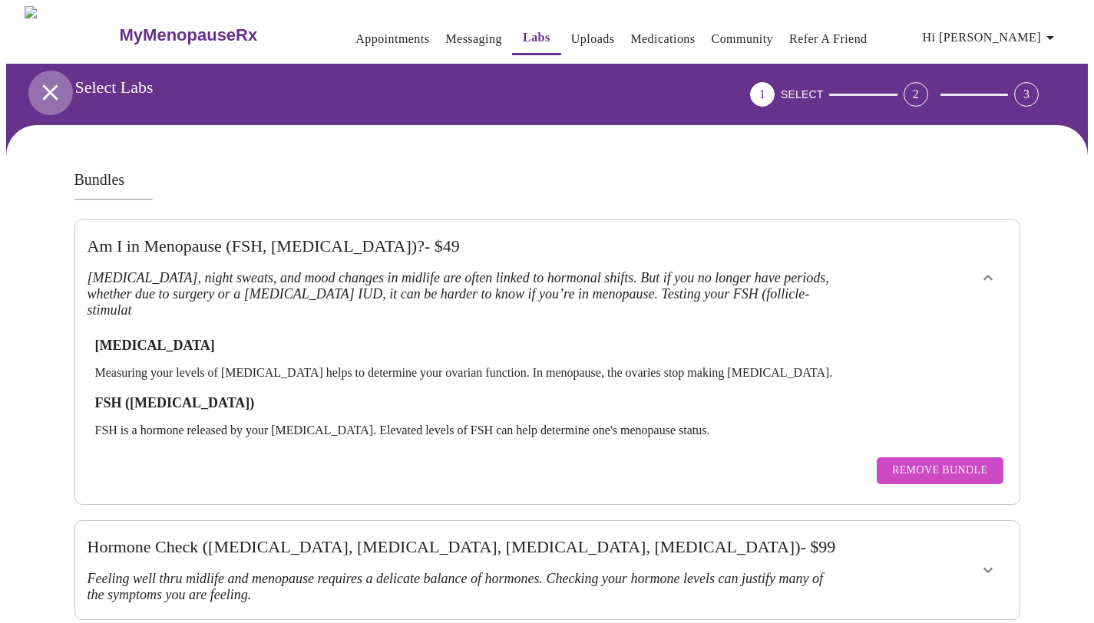
click at [47, 91] on icon "open drawer" at bounding box center [50, 92] width 27 height 27
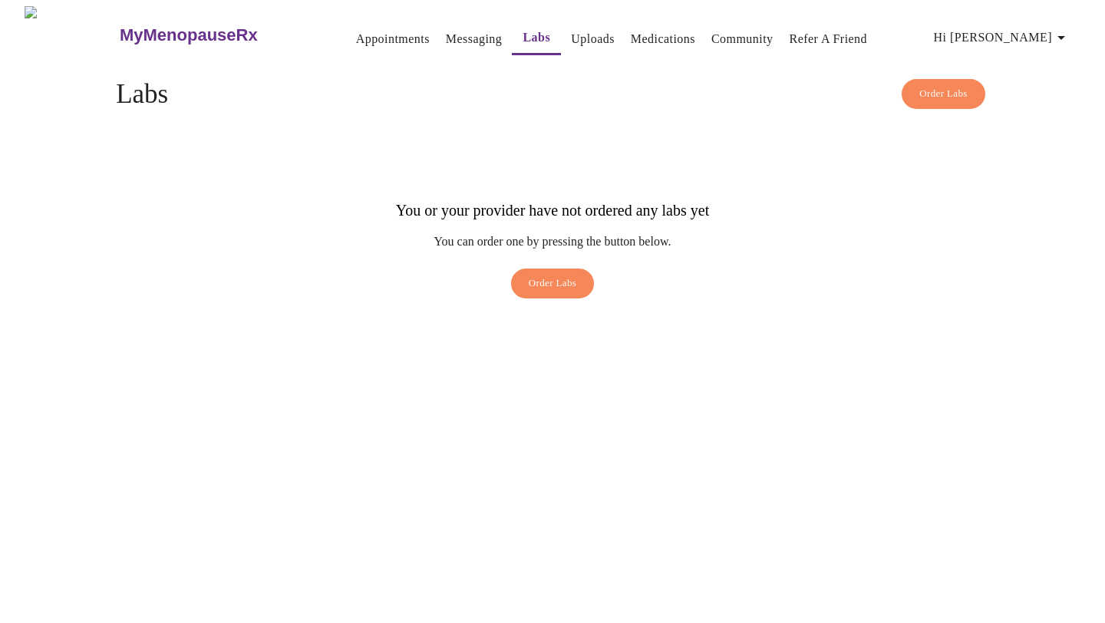
click at [741, 35] on link "Community" at bounding box center [742, 38] width 62 height 21
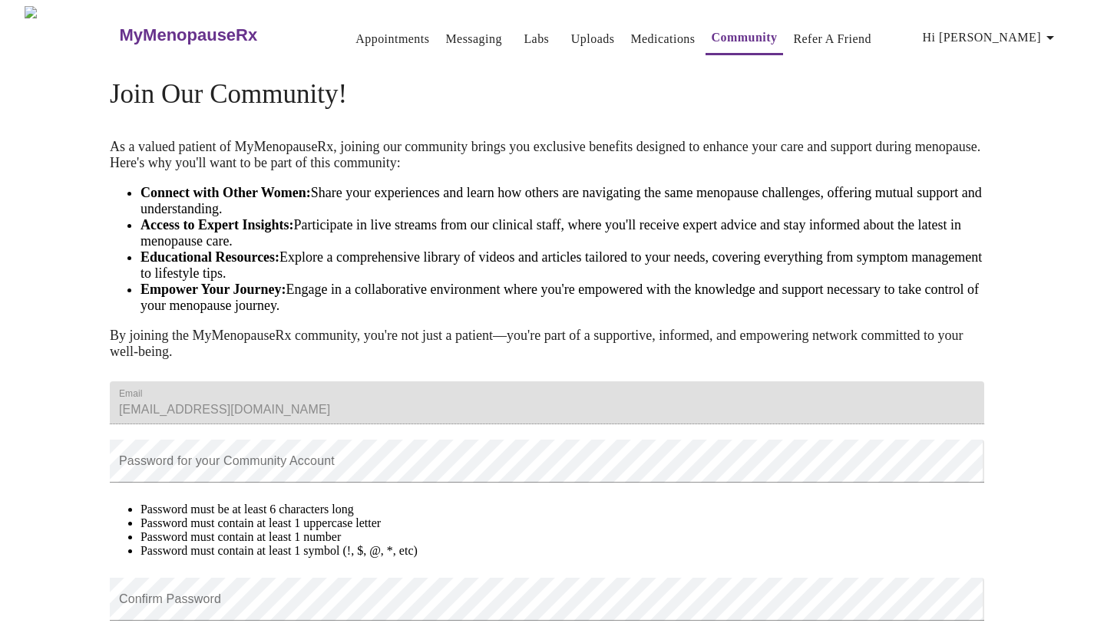
click at [523, 33] on link "Labs" at bounding box center [535, 38] width 25 height 21
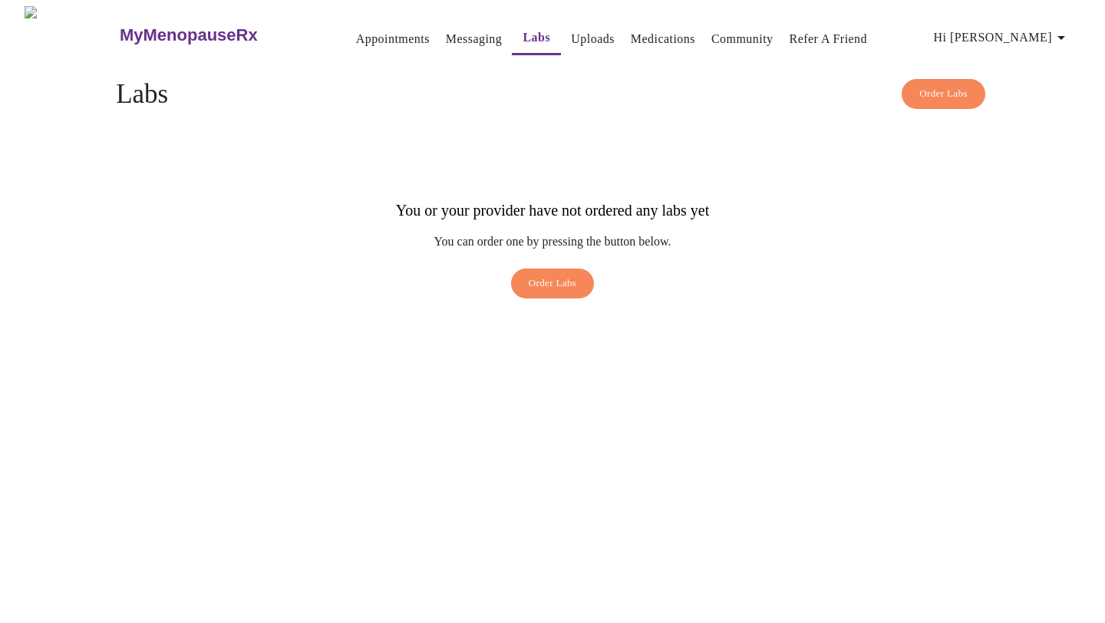
click at [356, 28] on link "Appointments" at bounding box center [393, 38] width 74 height 21
